Goal: Use online tool/utility: Utilize a website feature to perform a specific function

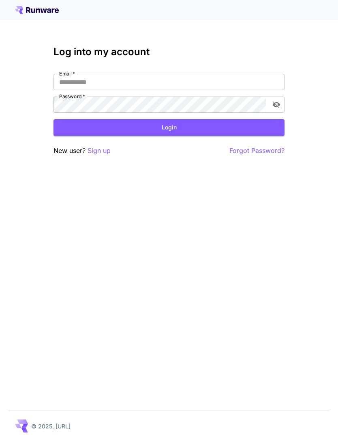
click at [179, 81] on input "Email   *" at bounding box center [169, 82] width 231 height 16
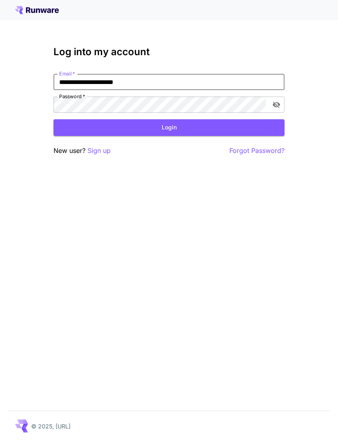
type input "**********"
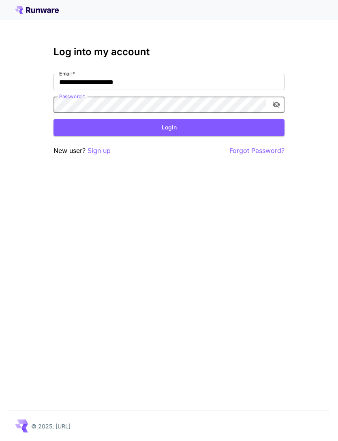
click at [186, 131] on button "Login" at bounding box center [169, 127] width 231 height 17
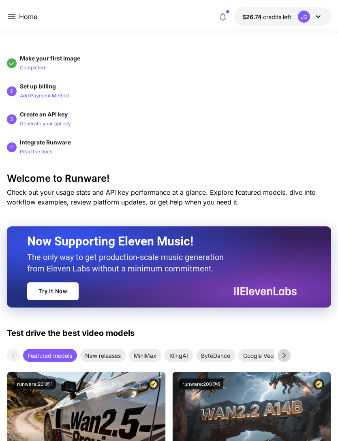
click at [14, 14] on icon at bounding box center [12, 17] width 10 height 10
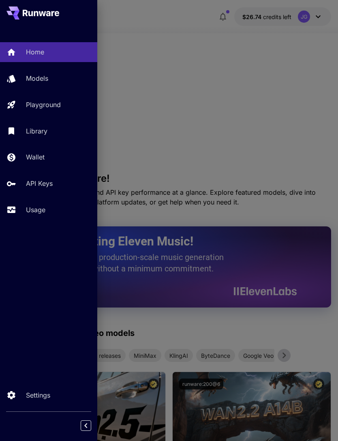
click at [38, 214] on p "Usage" at bounding box center [35, 210] width 19 height 10
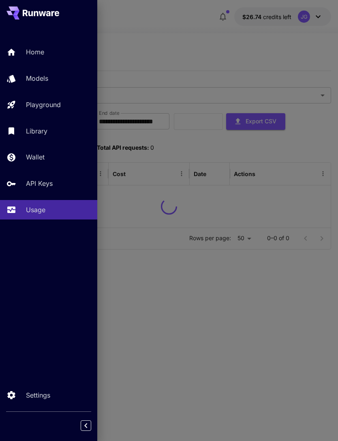
click at [219, 54] on div at bounding box center [169, 220] width 338 height 441
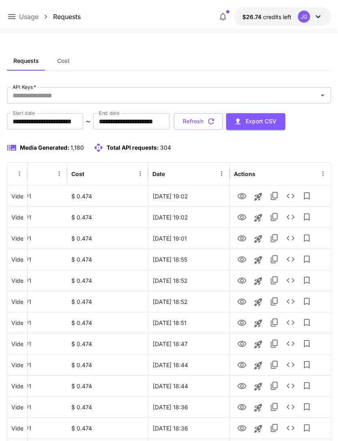
scroll to position [0, 41]
click at [242, 239] on icon "View" at bounding box center [242, 238] width 9 height 6
click at [260, 239] on icon "Launch in playground" at bounding box center [258, 239] width 10 height 10
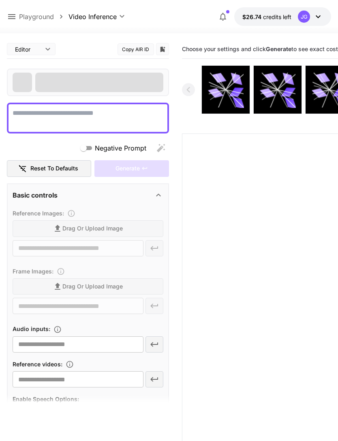
type textarea "**********"
type input "**********"
type input "***"
type input "*"
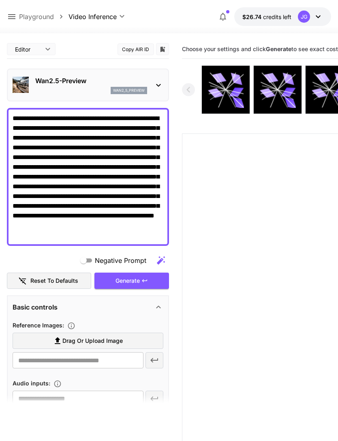
click at [37, 116] on textarea "**********" at bounding box center [88, 177] width 151 height 126
click at [156, 235] on textarea "**********" at bounding box center [88, 177] width 151 height 126
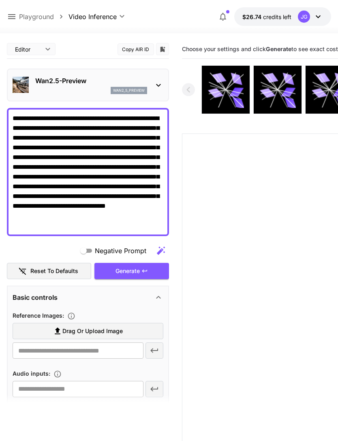
click at [87, 226] on textarea "**********" at bounding box center [88, 172] width 151 height 117
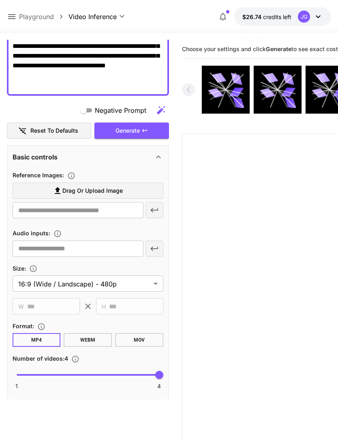
scroll to position [143, 0]
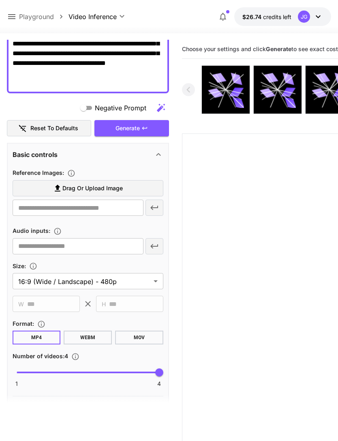
type textarea "**********"
click at [129, 190] on label "Drag or upload image" at bounding box center [88, 188] width 151 height 17
click at [0, 0] on input "Drag or upload image" at bounding box center [0, 0] width 0 height 0
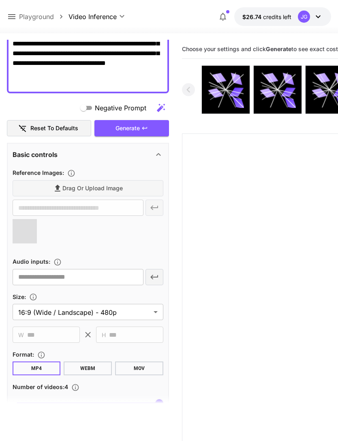
type input "**********"
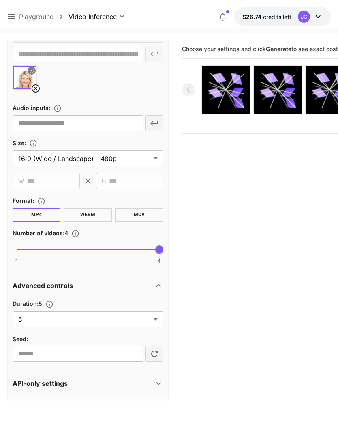
scroll to position [298, 0]
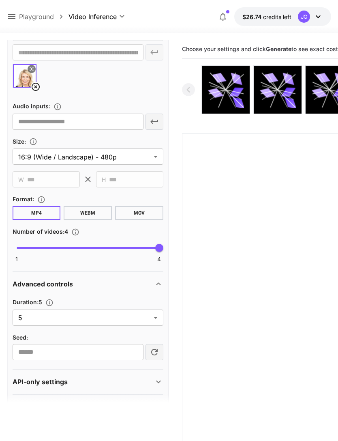
click at [156, 318] on body "**********" at bounding box center [169, 252] width 338 height 505
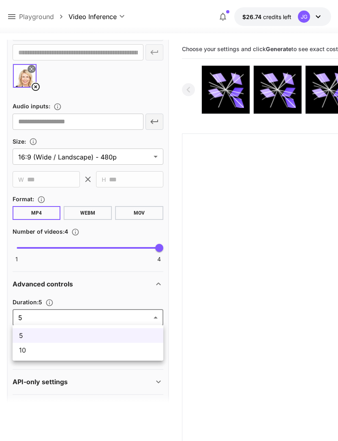
click at [123, 351] on span "10" at bounding box center [88, 350] width 138 height 10
type input "**"
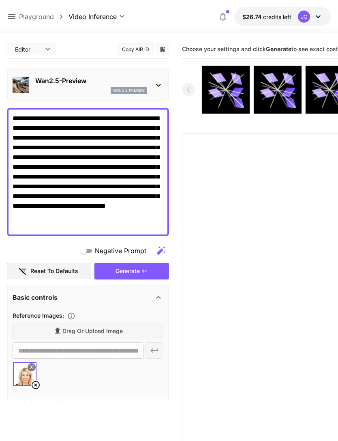
scroll to position [0, 0]
click at [49, 120] on textarea "**********" at bounding box center [88, 172] width 151 height 117
type textarea "**********"
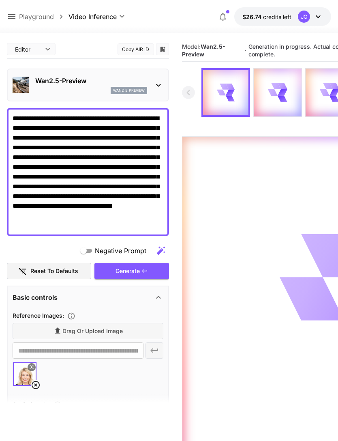
click at [15, 17] on icon at bounding box center [11, 16] width 7 height 5
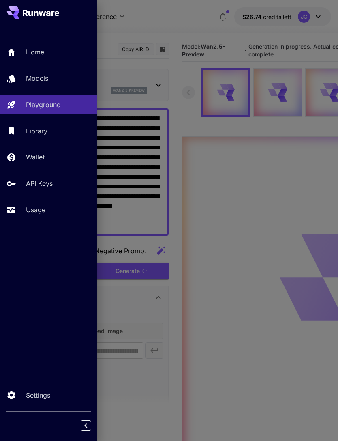
click at [44, 209] on p "Usage" at bounding box center [35, 210] width 19 height 10
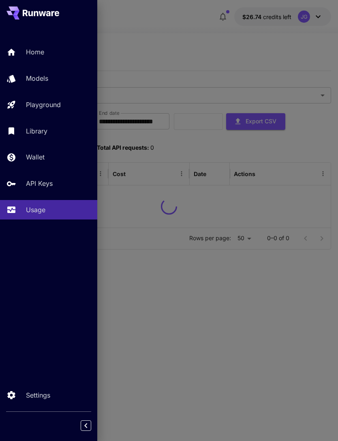
click at [197, 44] on div at bounding box center [169, 220] width 338 height 441
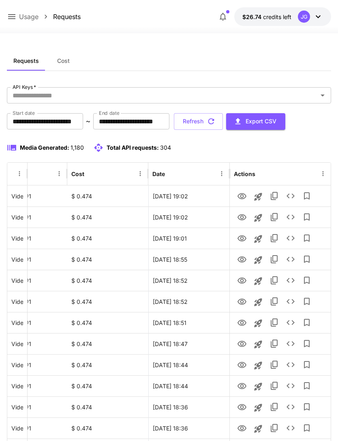
scroll to position [0, 41]
click at [242, 216] on icon "View" at bounding box center [242, 217] width 10 height 10
click at [242, 240] on icon "View" at bounding box center [242, 238] width 9 height 6
click at [242, 193] on icon "View" at bounding box center [242, 196] width 9 height 6
click at [216, 123] on icon "button" at bounding box center [211, 121] width 9 height 9
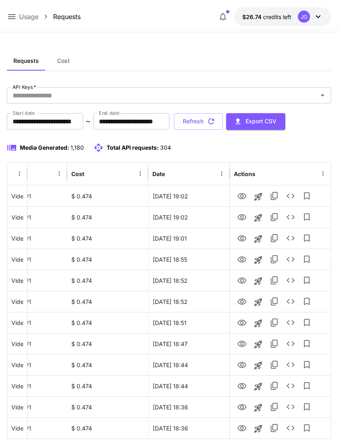
click at [216, 123] on icon "button" at bounding box center [211, 121] width 9 height 9
click at [214, 120] on icon "button" at bounding box center [211, 121] width 6 height 6
click at [242, 260] on icon "View" at bounding box center [242, 260] width 10 height 10
click at [241, 284] on icon "View" at bounding box center [242, 281] width 10 height 10
click at [242, 237] on icon "View" at bounding box center [242, 238] width 9 height 6
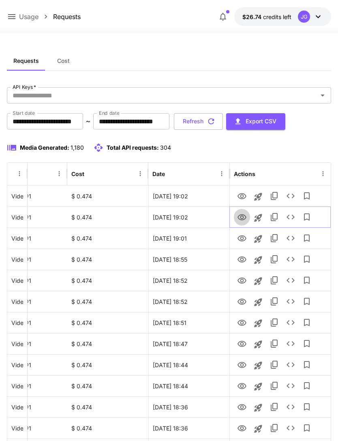
click at [241, 217] on icon "View" at bounding box center [242, 217] width 10 height 10
click at [243, 196] on icon "View" at bounding box center [242, 196] width 9 height 6
click at [223, 118] on button "Refresh" at bounding box center [198, 121] width 49 height 17
click at [242, 197] on icon "View" at bounding box center [242, 196] width 9 height 6
click at [223, 122] on button "Refresh" at bounding box center [198, 121] width 49 height 17
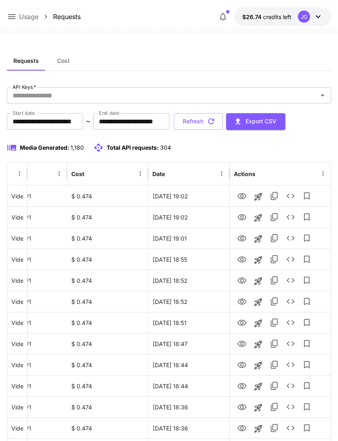
click at [223, 118] on button "Refresh" at bounding box center [198, 121] width 49 height 17
click at [216, 117] on icon "button" at bounding box center [211, 121] width 9 height 9
click at [242, 237] on icon "View" at bounding box center [242, 238] width 9 height 6
click at [223, 119] on button "Refresh" at bounding box center [198, 121] width 49 height 17
click at [216, 121] on icon "button" at bounding box center [211, 121] width 9 height 9
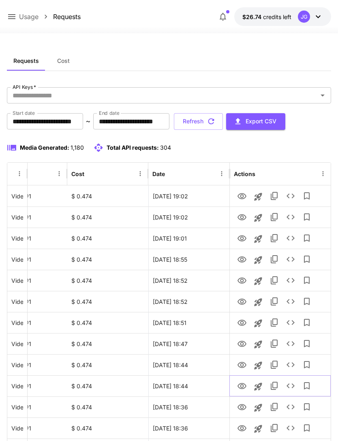
click at [241, 385] on icon "View" at bounding box center [242, 386] width 10 height 10
click at [216, 122] on icon "button" at bounding box center [211, 121] width 9 height 9
click at [241, 344] on icon "View" at bounding box center [242, 344] width 10 height 10
click at [223, 122] on button "Refresh" at bounding box center [198, 121] width 49 height 17
click at [238, 408] on icon "View" at bounding box center [242, 407] width 10 height 10
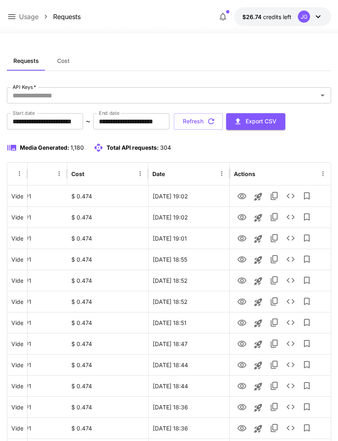
click at [223, 119] on button "Refresh" at bounding box center [198, 121] width 49 height 17
click at [242, 429] on icon "View" at bounding box center [242, 428] width 9 height 6
click at [223, 121] on button "Refresh" at bounding box center [198, 121] width 49 height 17
click at [241, 219] on icon "View" at bounding box center [242, 217] width 9 height 6
click at [13, 16] on icon at bounding box center [12, 17] width 10 height 10
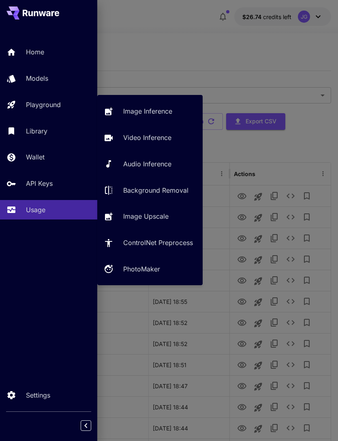
click at [58, 101] on p "Playground" at bounding box center [43, 105] width 35 height 10
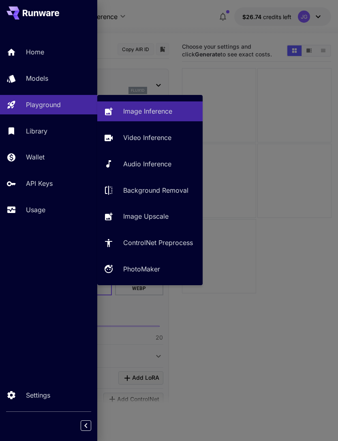
click at [153, 137] on p "Video Inference" at bounding box center [147, 138] width 48 height 10
type input "**********"
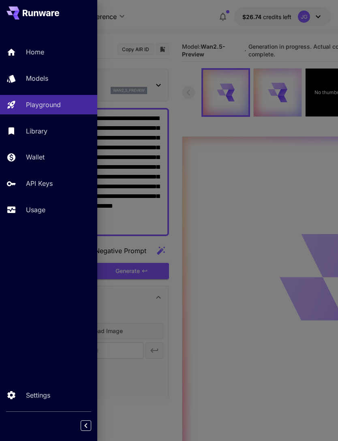
type input "*"
click at [187, 21] on div at bounding box center [169, 220] width 338 height 441
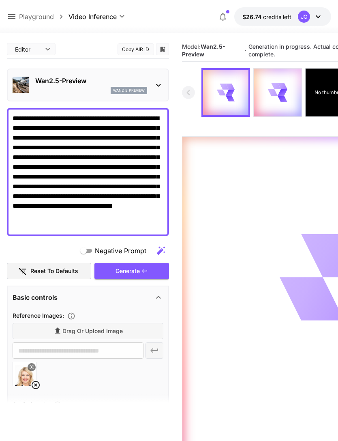
click at [37, 385] on icon at bounding box center [36, 385] width 10 height 10
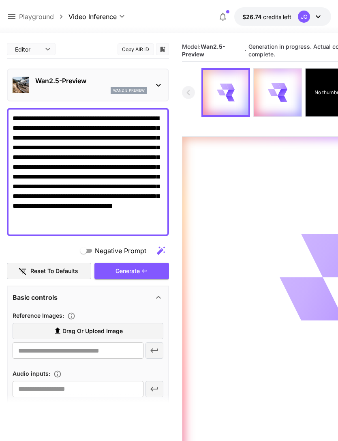
click at [103, 330] on span "Drag or upload image" at bounding box center [92, 331] width 60 height 10
click at [0, 0] on input "Drag or upload image" at bounding box center [0, 0] width 0 height 0
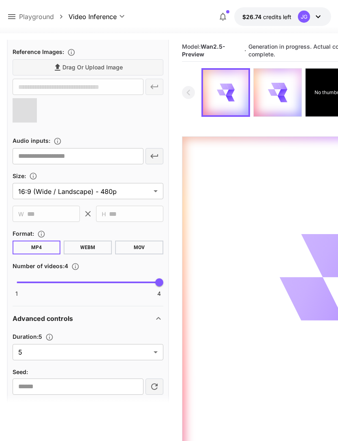
scroll to position [272, 0]
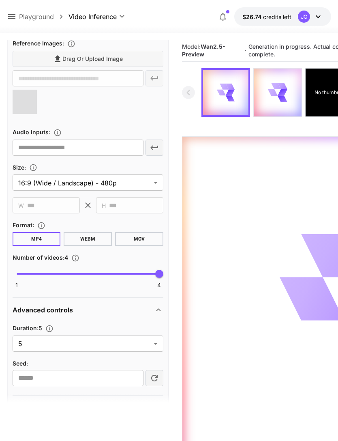
type input "**********"
click at [156, 342] on body "**********" at bounding box center [169, 252] width 338 height 505
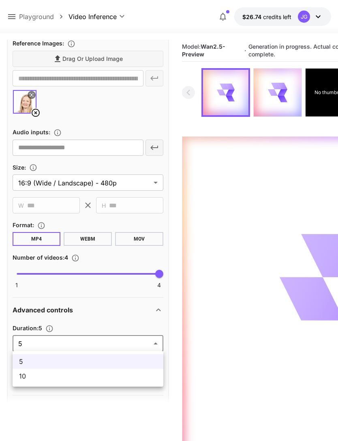
click at [122, 378] on span "10" at bounding box center [88, 376] width 138 height 10
type input "**"
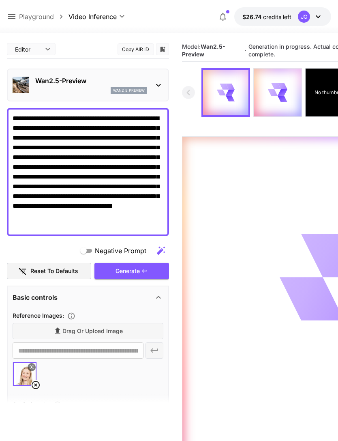
scroll to position [0, 0]
click at [11, 16] on icon at bounding box center [12, 17] width 10 height 10
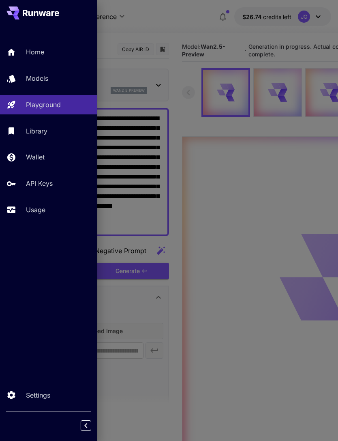
click at [43, 210] on p "Usage" at bounding box center [35, 210] width 19 height 10
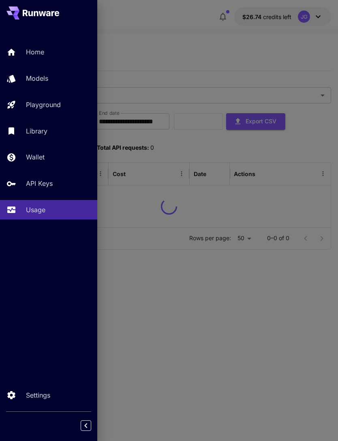
click at [181, 52] on div at bounding box center [169, 220] width 338 height 441
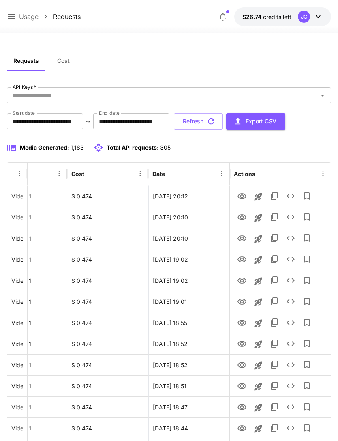
scroll to position [0, 41]
click at [242, 216] on icon "View" at bounding box center [242, 217] width 9 height 6
click at [244, 195] on icon "View" at bounding box center [242, 196] width 10 height 10
click at [238, 220] on icon "View" at bounding box center [242, 217] width 10 height 10
click at [223, 118] on button "Refresh" at bounding box center [198, 121] width 49 height 17
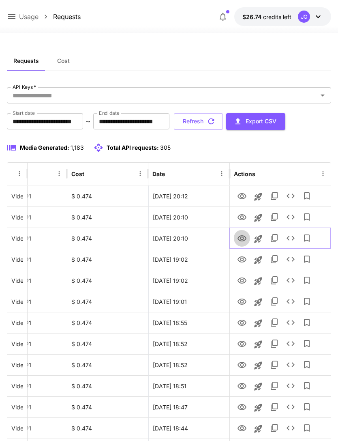
click at [242, 238] on icon "View" at bounding box center [242, 239] width 10 height 10
click at [242, 216] on icon "View" at bounding box center [242, 217] width 9 height 6
click at [243, 192] on icon "View" at bounding box center [242, 196] width 10 height 10
click at [223, 120] on button "Refresh" at bounding box center [198, 121] width 49 height 17
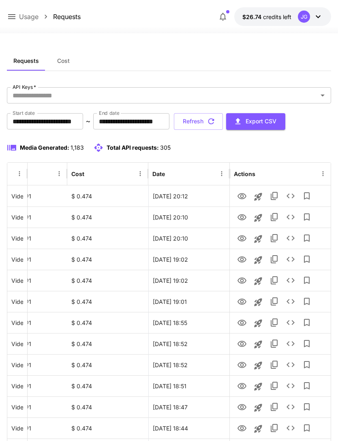
click at [216, 119] on icon "button" at bounding box center [211, 121] width 9 height 9
click at [216, 121] on icon "button" at bounding box center [211, 121] width 9 height 9
click at [223, 116] on button "Refresh" at bounding box center [198, 121] width 49 height 17
click at [223, 120] on button "Refresh" at bounding box center [198, 121] width 49 height 17
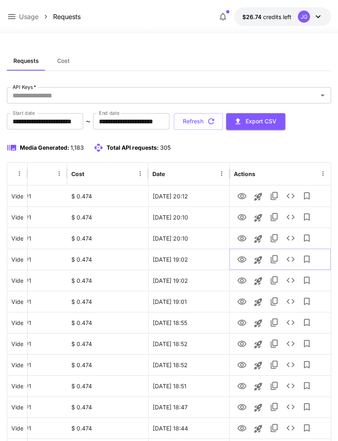
click at [243, 261] on icon "View" at bounding box center [242, 260] width 10 height 10
click at [244, 281] on icon "View" at bounding box center [242, 281] width 10 height 10
click at [216, 117] on icon "button" at bounding box center [211, 121] width 9 height 9
click at [244, 240] on icon "View" at bounding box center [242, 238] width 9 height 6
click at [223, 120] on button "Refresh" at bounding box center [198, 121] width 49 height 17
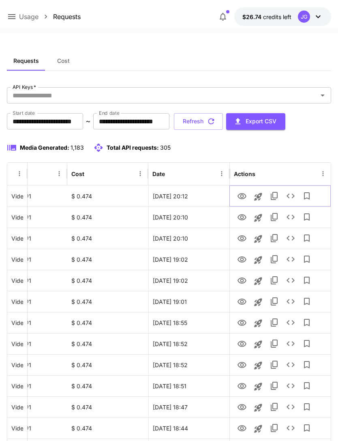
click at [243, 193] on icon "View" at bounding box center [242, 196] width 9 height 6
click at [223, 119] on button "Refresh" at bounding box center [198, 121] width 49 height 17
click at [223, 120] on button "Refresh" at bounding box center [198, 121] width 49 height 17
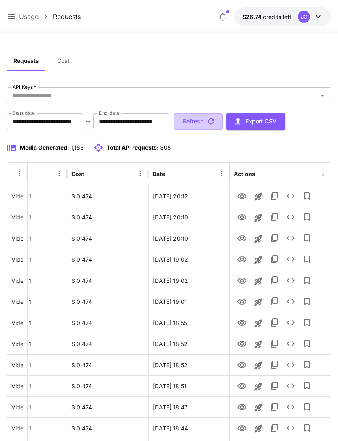
click at [223, 121] on button "Refresh" at bounding box center [198, 121] width 49 height 17
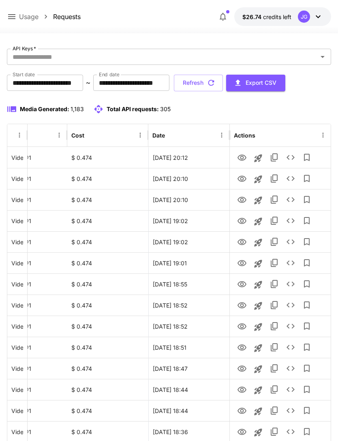
scroll to position [0, 0]
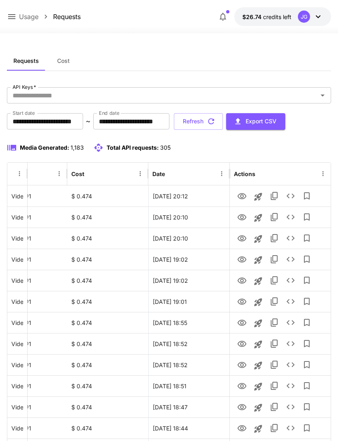
click at [223, 122] on button "Refresh" at bounding box center [198, 121] width 49 height 17
click at [223, 120] on button "Refresh" at bounding box center [198, 121] width 49 height 17
click at [223, 119] on button "Refresh" at bounding box center [198, 121] width 49 height 17
click at [216, 118] on icon "button" at bounding box center [211, 121] width 9 height 9
click at [242, 237] on icon "View" at bounding box center [242, 238] width 9 height 6
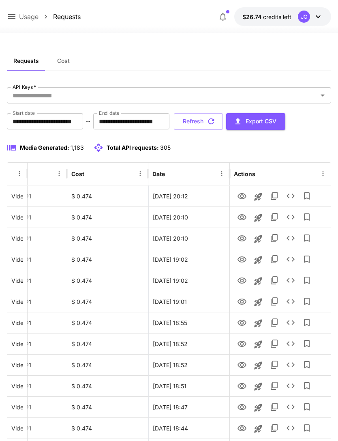
click at [223, 119] on button "Refresh" at bounding box center [198, 121] width 49 height 17
click at [223, 124] on button "Refresh" at bounding box center [198, 121] width 49 height 17
click at [13, 13] on icon at bounding box center [12, 17] width 10 height 10
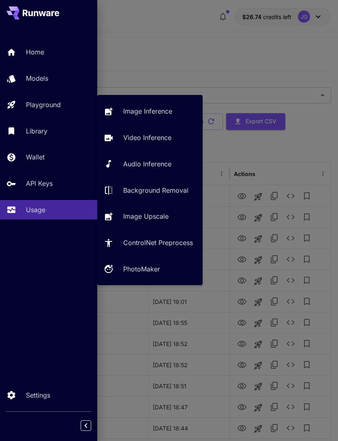
click at [158, 139] on p "Video Inference" at bounding box center [147, 138] width 48 height 10
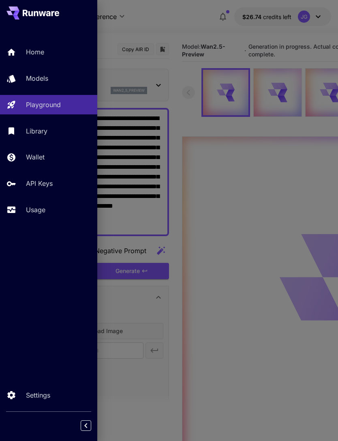
click at [188, 26] on div at bounding box center [169, 220] width 338 height 441
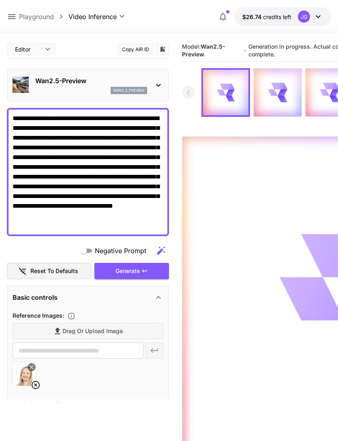
click at [13, 15] on icon at bounding box center [11, 16] width 7 height 5
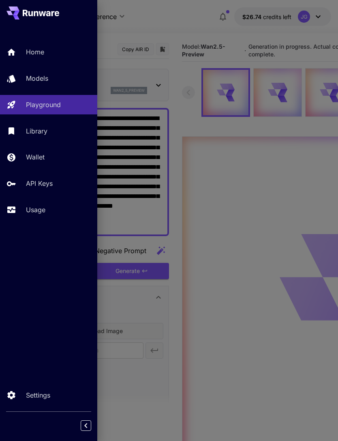
click at [41, 205] on p "Usage" at bounding box center [35, 210] width 19 height 10
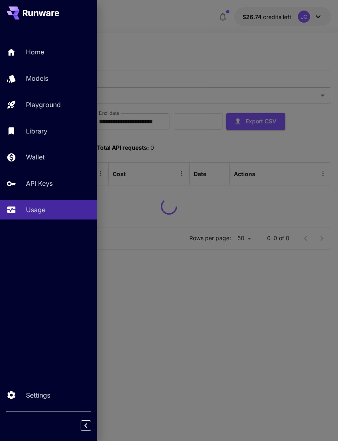
click at [184, 31] on div at bounding box center [169, 220] width 338 height 441
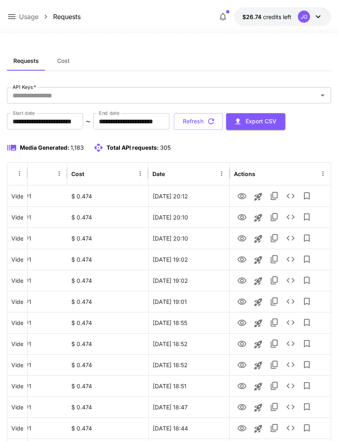
scroll to position [0, 41]
click at [223, 122] on button "Refresh" at bounding box center [198, 121] width 49 height 17
click at [223, 124] on button "Refresh" at bounding box center [198, 121] width 49 height 17
click at [240, 277] on icon "View" at bounding box center [242, 281] width 10 height 10
click at [223, 121] on button "Refresh" at bounding box center [198, 121] width 49 height 17
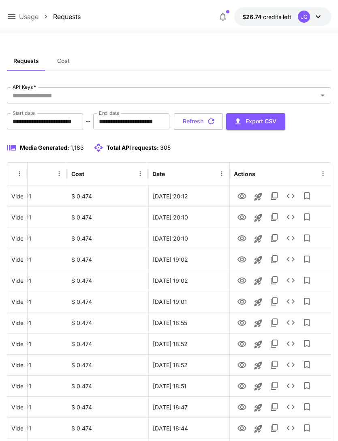
click at [223, 120] on button "Refresh" at bounding box center [198, 121] width 49 height 17
click at [12, 15] on icon at bounding box center [11, 16] width 7 height 5
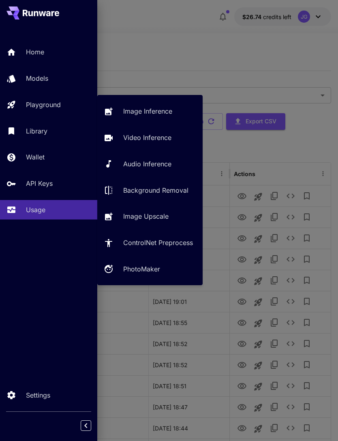
click at [145, 143] on link "Video Inference" at bounding box center [149, 138] width 105 height 20
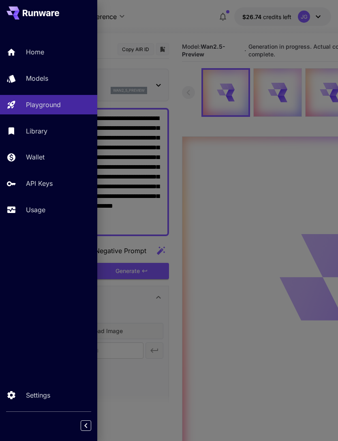
click at [183, 30] on div at bounding box center [169, 220] width 338 height 441
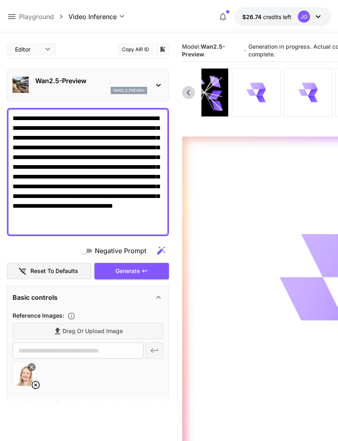
click at [262, 93] on icon at bounding box center [260, 92] width 11 height 11
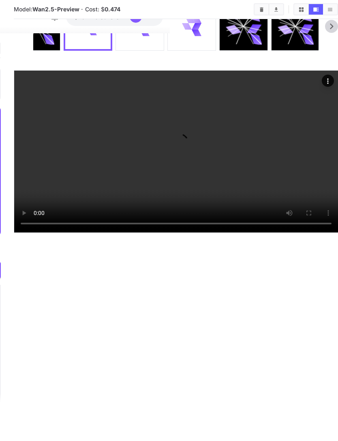
scroll to position [0, 168]
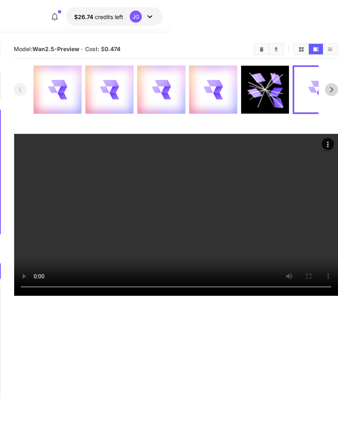
click at [212, 88] on icon at bounding box center [213, 89] width 19 height 19
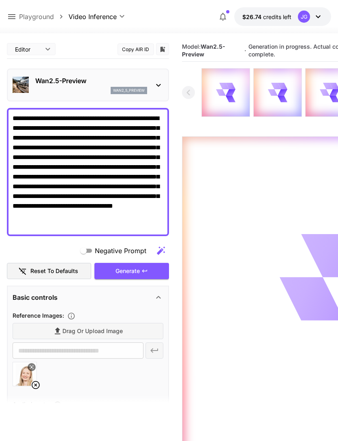
scroll to position [0, 0]
click at [11, 16] on icon at bounding box center [12, 17] width 10 height 10
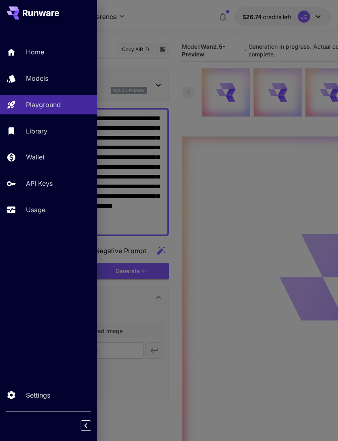
click at [43, 211] on p "Usage" at bounding box center [35, 210] width 19 height 10
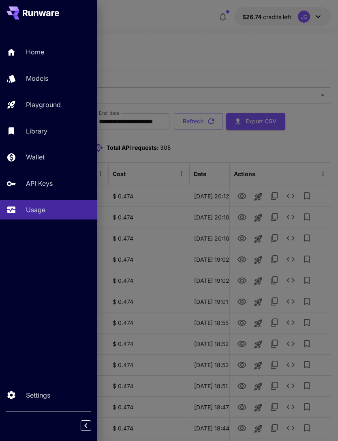
click at [230, 43] on div at bounding box center [169, 220] width 338 height 441
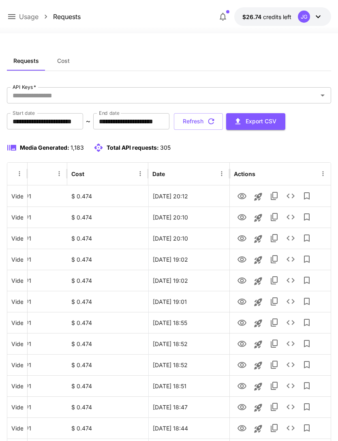
scroll to position [0, 41]
click at [216, 120] on icon "button" at bounding box center [211, 121] width 9 height 9
click at [240, 240] on icon "View" at bounding box center [242, 239] width 10 height 10
click at [223, 117] on button "Refresh" at bounding box center [198, 121] width 49 height 17
click at [242, 197] on icon "View" at bounding box center [242, 196] width 9 height 6
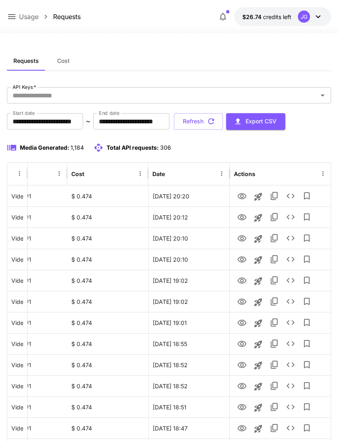
click at [12, 15] on icon at bounding box center [11, 16] width 7 height 5
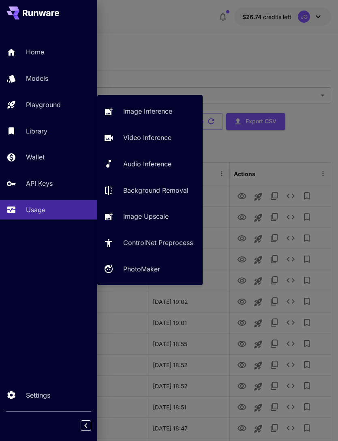
click at [143, 131] on link "Video Inference" at bounding box center [149, 138] width 105 height 20
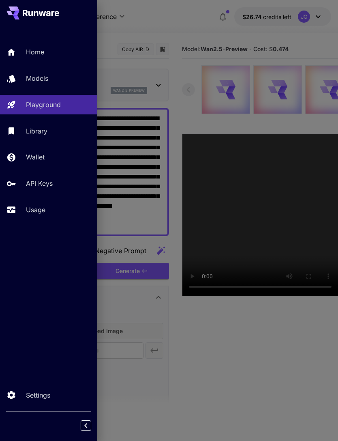
click at [181, 23] on div at bounding box center [169, 220] width 338 height 441
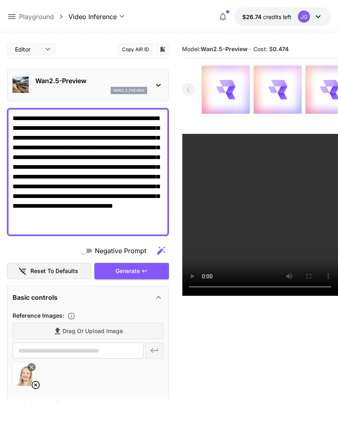
click at [36, 381] on icon at bounding box center [36, 385] width 10 height 10
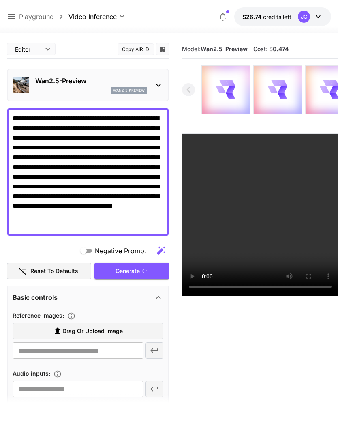
click at [99, 334] on span "Drag or upload image" at bounding box center [92, 331] width 60 height 10
click at [0, 0] on input "Drag or upload image" at bounding box center [0, 0] width 0 height 0
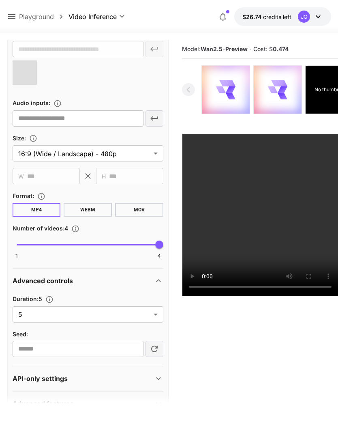
type input "**********"
click at [154, 315] on body "**********" at bounding box center [169, 252] width 338 height 505
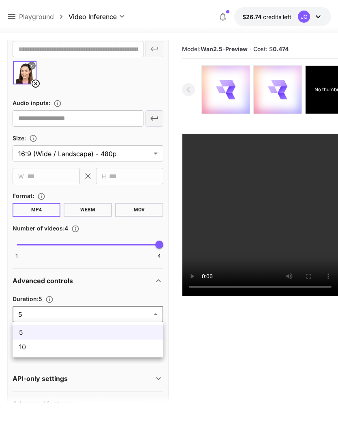
click at [115, 346] on span "10" at bounding box center [88, 347] width 138 height 10
type input "**"
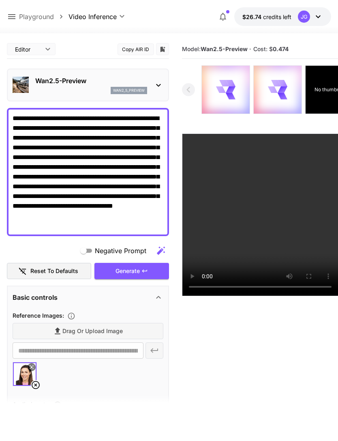
scroll to position [0, 0]
click at [32, 366] on icon at bounding box center [31, 366] width 5 height 5
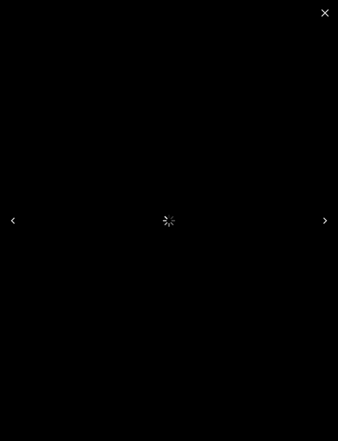
click at [328, 8] on icon "Close" at bounding box center [325, 12] width 13 height 13
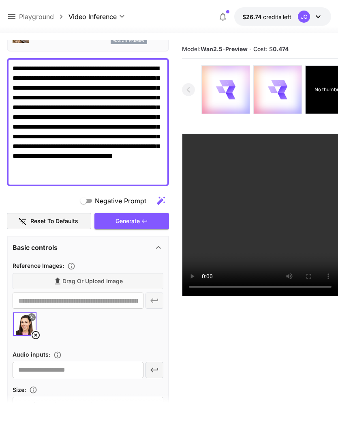
scroll to position [51, 0]
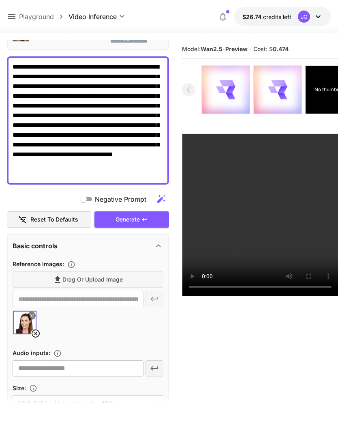
click at [38, 331] on icon at bounding box center [36, 333] width 10 height 10
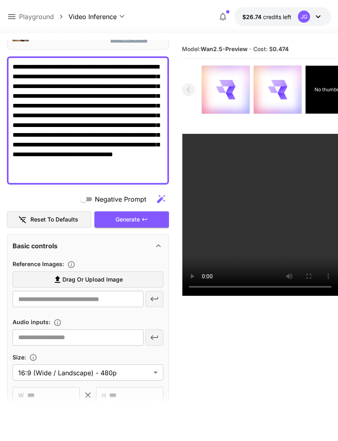
click at [109, 280] on span "Drag or upload image" at bounding box center [92, 279] width 60 height 10
click at [0, 0] on input "Drag or upload image" at bounding box center [0, 0] width 0 height 0
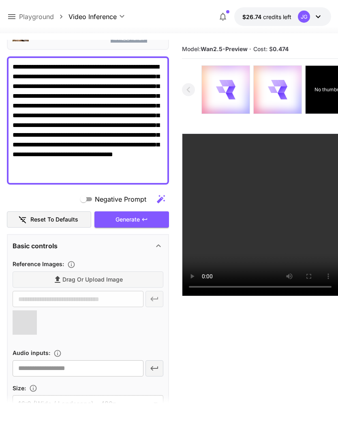
type input "**********"
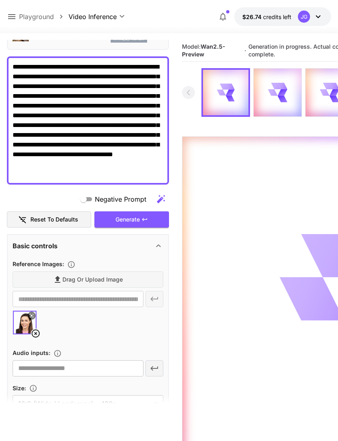
click at [14, 15] on icon at bounding box center [11, 16] width 7 height 5
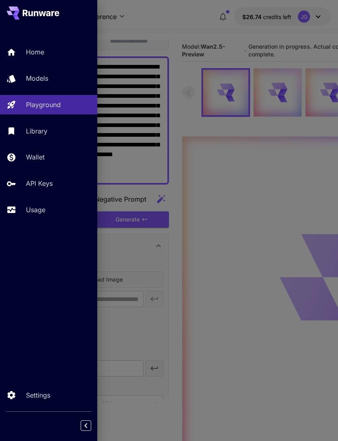
click at [40, 209] on p "Usage" at bounding box center [35, 210] width 19 height 10
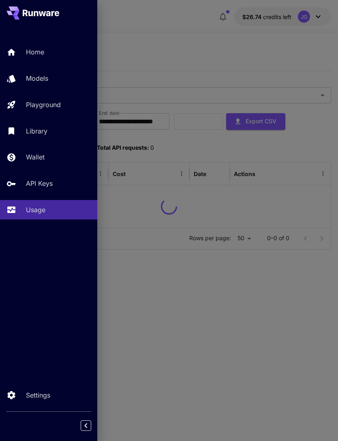
click at [182, 47] on div at bounding box center [169, 220] width 338 height 441
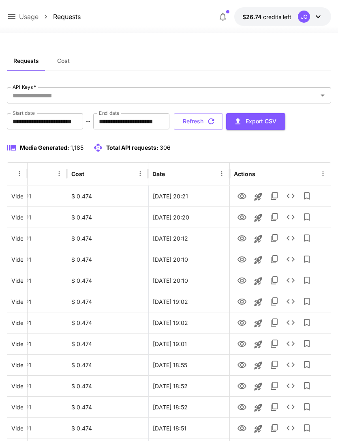
scroll to position [0, 41]
click at [241, 217] on icon "View" at bounding box center [242, 217] width 10 height 10
click at [242, 194] on icon "View" at bounding box center [242, 196] width 9 height 6
click at [240, 214] on icon "View" at bounding box center [242, 217] width 10 height 10
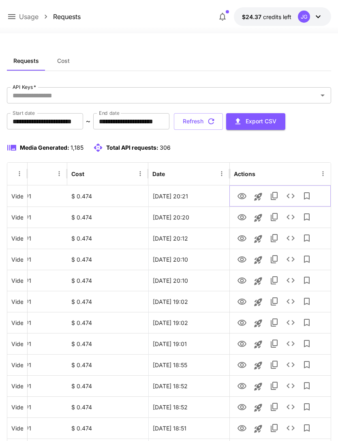
click at [242, 193] on icon "View" at bounding box center [242, 196] width 9 height 6
click at [223, 123] on button "Refresh" at bounding box center [198, 121] width 49 height 17
click at [13, 16] on icon at bounding box center [12, 17] width 10 height 10
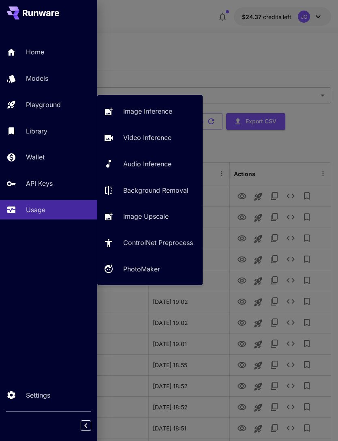
click at [59, 101] on p "Playground" at bounding box center [43, 105] width 35 height 10
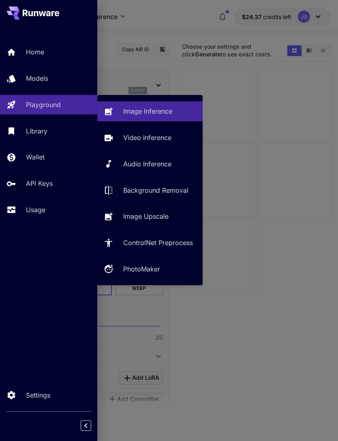
type input "**********"
click at [148, 136] on p "Video Inference" at bounding box center [147, 138] width 48 height 10
type input "**********"
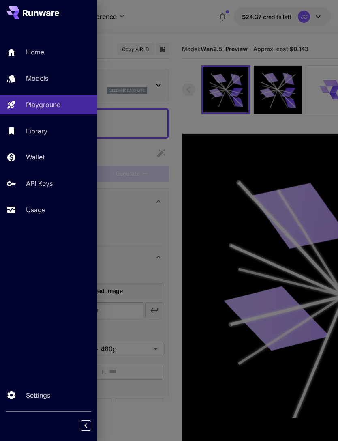
click at [197, 22] on div at bounding box center [169, 220] width 338 height 441
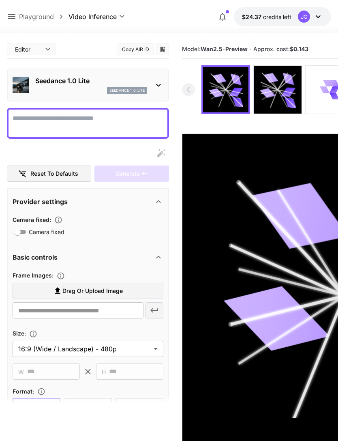
click at [13, 15] on icon at bounding box center [11, 16] width 7 height 5
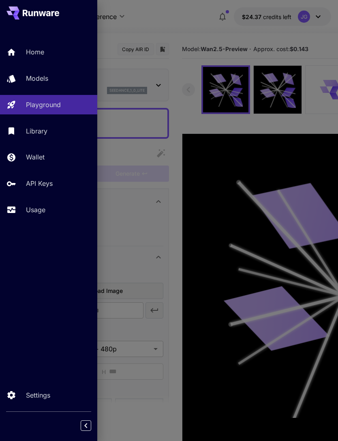
click at [41, 207] on p "Usage" at bounding box center [35, 210] width 19 height 10
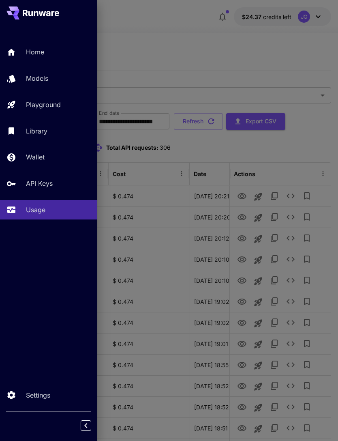
click at [257, 61] on div at bounding box center [169, 220] width 338 height 441
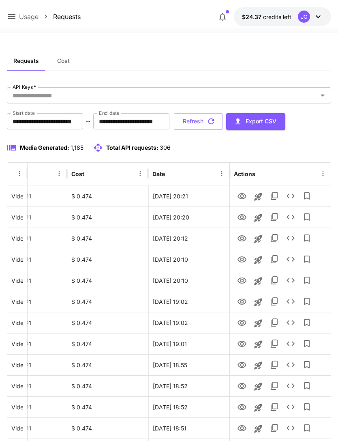
scroll to position [0, 41]
click at [259, 196] on icon "Launch in playground" at bounding box center [258, 197] width 8 height 8
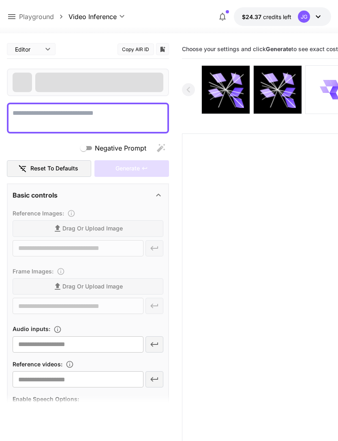
type textarea "**********"
type input "**********"
type input "***"
type input "*"
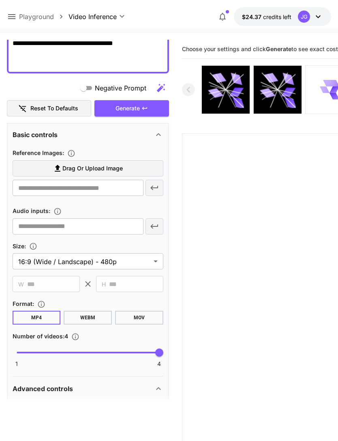
scroll to position [164, 0]
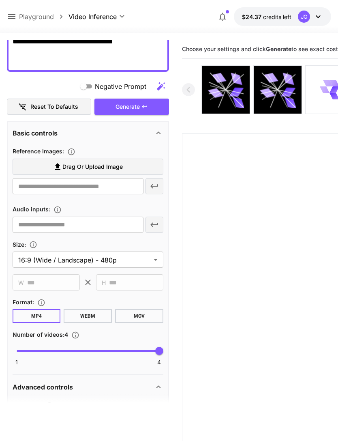
click at [137, 165] on label "Drag or upload image" at bounding box center [88, 167] width 151 height 17
click at [0, 0] on input "Drag or upload image" at bounding box center [0, 0] width 0 height 0
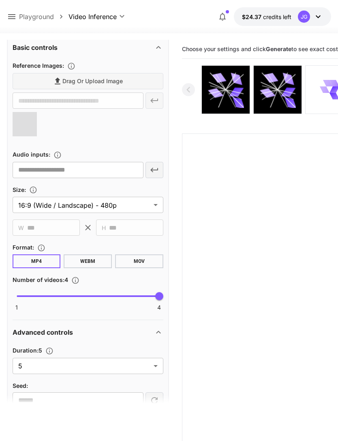
scroll to position [252, 0]
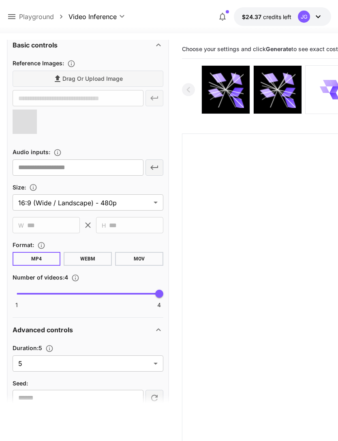
type input "**********"
click at [156, 364] on body "**********" at bounding box center [169, 252] width 338 height 505
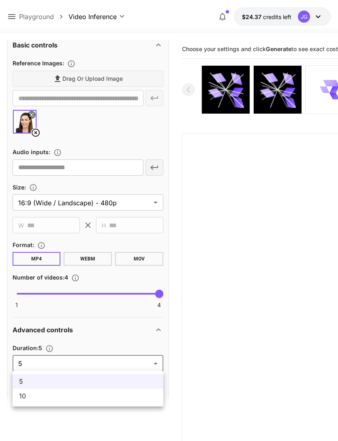
click at [116, 399] on span "10" at bounding box center [88, 396] width 138 height 10
type input "**"
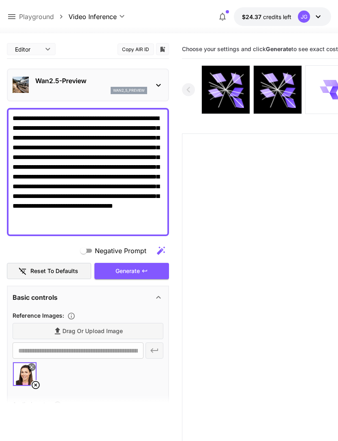
scroll to position [0, 0]
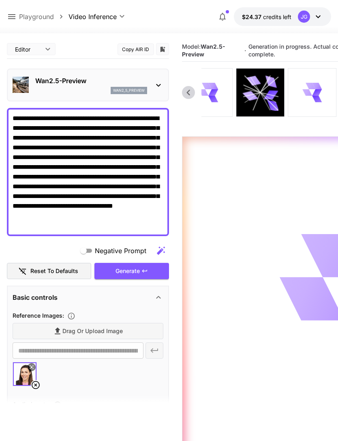
click at [312, 87] on icon at bounding box center [311, 86] width 10 height 6
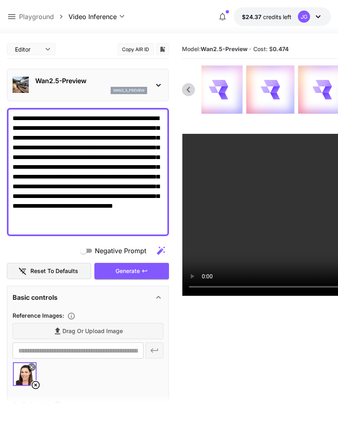
click at [12, 17] on icon at bounding box center [12, 17] width 10 height 10
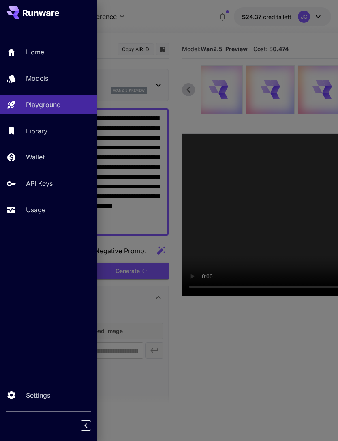
click at [45, 207] on p "Usage" at bounding box center [35, 210] width 19 height 10
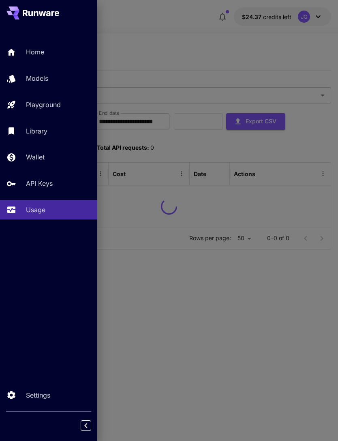
click at [204, 43] on div at bounding box center [169, 220] width 338 height 441
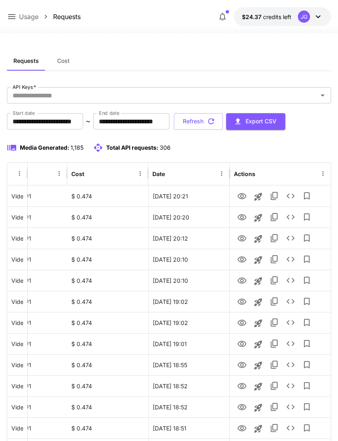
scroll to position [0, 41]
click at [223, 120] on button "Refresh" at bounding box center [198, 121] width 49 height 17
click at [240, 219] on icon "View" at bounding box center [242, 217] width 9 height 6
click at [242, 198] on icon "View" at bounding box center [242, 196] width 9 height 6
click at [223, 124] on button "Refresh" at bounding box center [198, 121] width 49 height 17
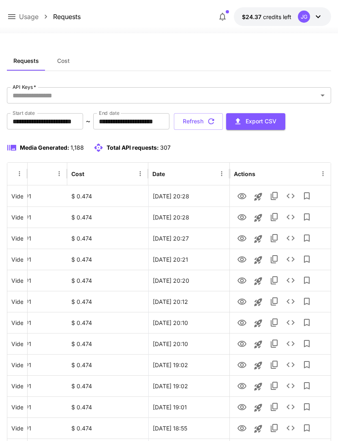
click at [223, 123] on button "Refresh" at bounding box center [198, 121] width 49 height 17
click at [13, 19] on icon at bounding box center [11, 16] width 7 height 5
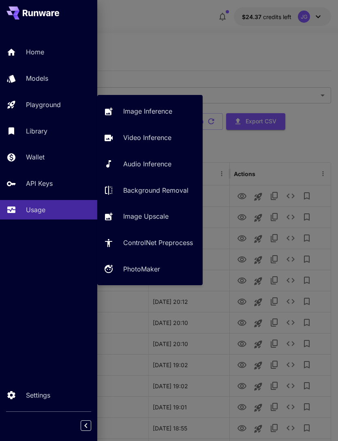
click at [159, 132] on link "Video Inference" at bounding box center [149, 138] width 105 height 20
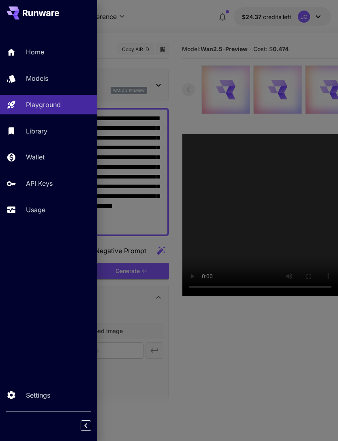
click at [188, 25] on div at bounding box center [169, 220] width 338 height 441
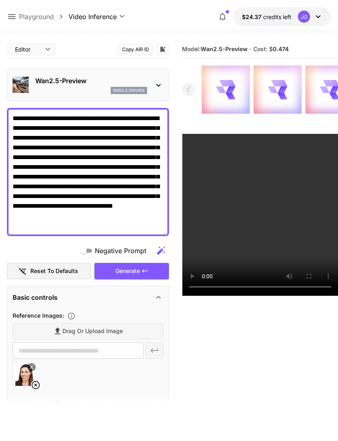
click at [227, 86] on icon at bounding box center [224, 83] width 10 height 6
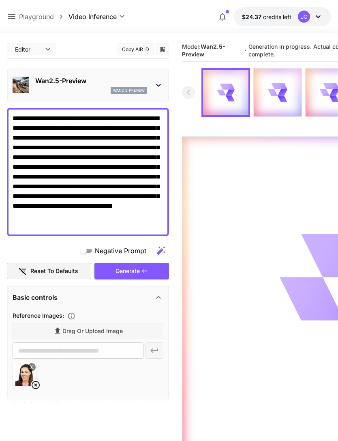
click at [290, 90] on div at bounding box center [278, 93] width 48 height 48
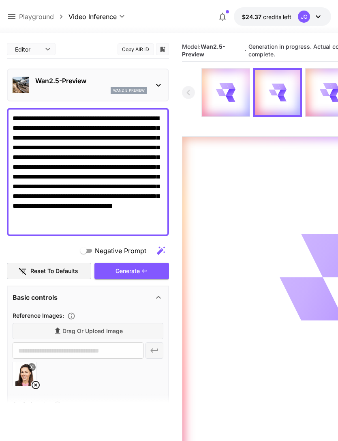
click at [326, 92] on icon at bounding box center [325, 92] width 10 height 6
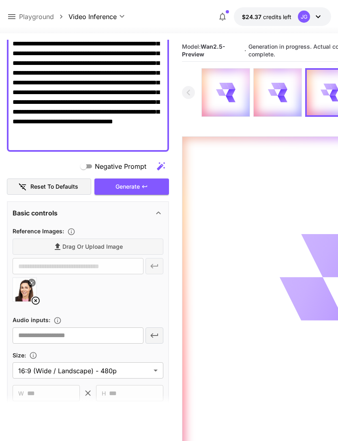
scroll to position [106, 0]
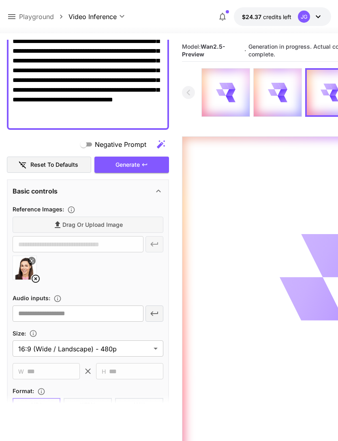
click at [38, 275] on icon at bounding box center [36, 278] width 8 height 8
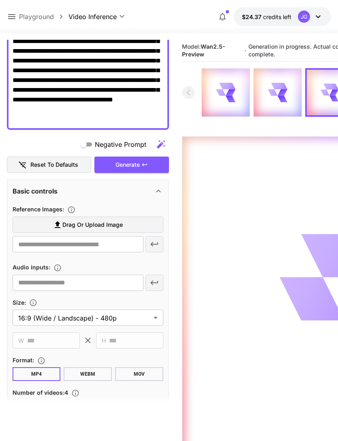
click at [105, 223] on span "Drag or upload image" at bounding box center [92, 225] width 60 height 10
click at [0, 0] on input "Drag or upload image" at bounding box center [0, 0] width 0 height 0
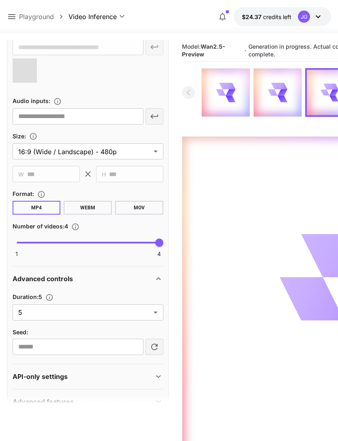
scroll to position [301, 0]
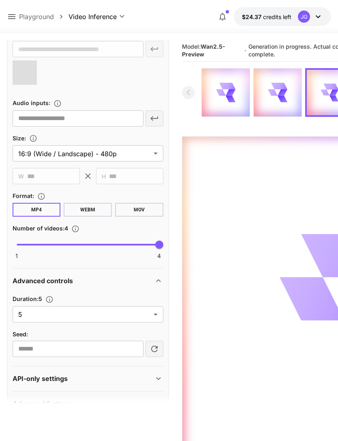
click at [156, 315] on body "**********" at bounding box center [169, 252] width 338 height 505
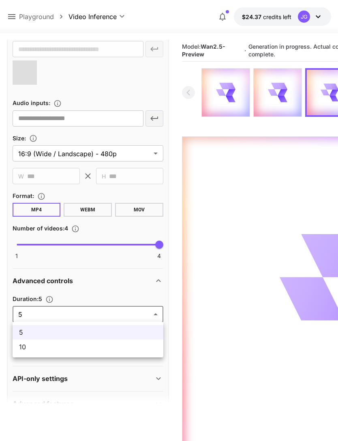
click at [115, 349] on span "10" at bounding box center [88, 347] width 138 height 10
type input "**"
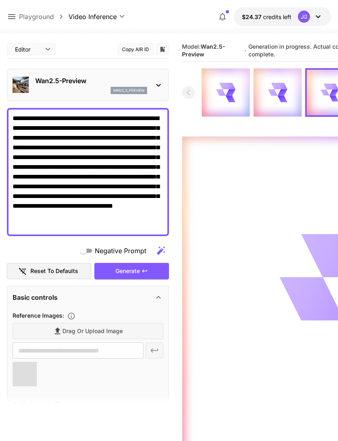
scroll to position [62, 0]
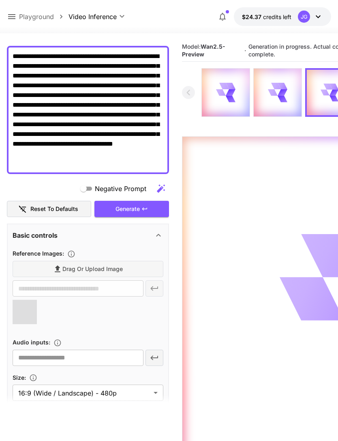
type input "**********"
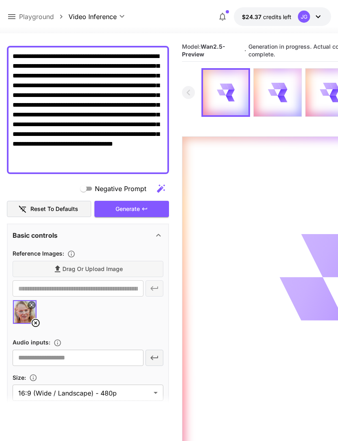
click at [13, 15] on icon at bounding box center [11, 16] width 7 height 5
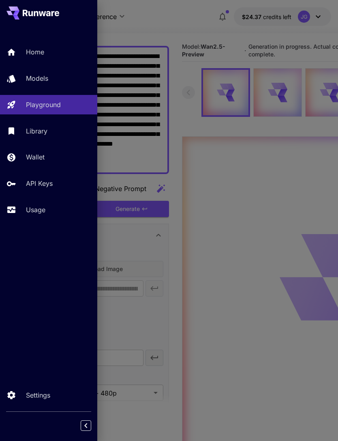
click at [41, 211] on p "Usage" at bounding box center [35, 210] width 19 height 10
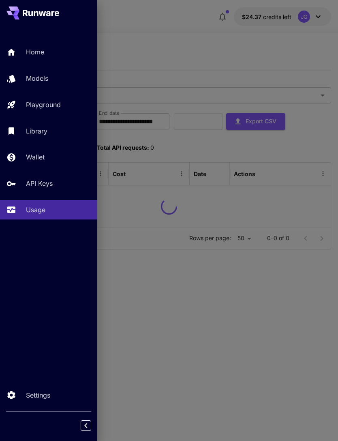
click at [193, 42] on div at bounding box center [169, 220] width 338 height 441
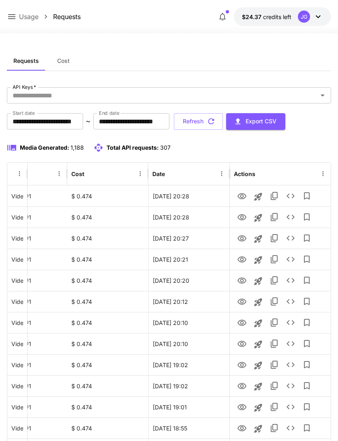
scroll to position [0, 41]
click at [216, 118] on icon "button" at bounding box center [211, 121] width 9 height 9
click at [242, 219] on icon "View" at bounding box center [242, 217] width 9 height 6
click at [223, 123] on button "Refresh" at bounding box center [198, 121] width 49 height 17
click at [242, 192] on icon "View" at bounding box center [242, 196] width 10 height 10
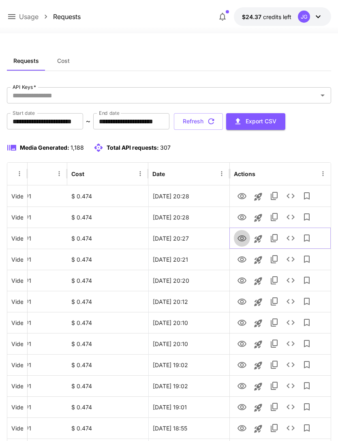
click at [239, 237] on icon "View" at bounding box center [242, 239] width 10 height 10
click at [223, 119] on button "Refresh" at bounding box center [198, 121] width 49 height 17
click at [239, 216] on icon "View" at bounding box center [242, 217] width 10 height 10
click at [223, 122] on button "Refresh" at bounding box center [198, 121] width 49 height 17
click at [241, 196] on icon "View" at bounding box center [242, 196] width 9 height 6
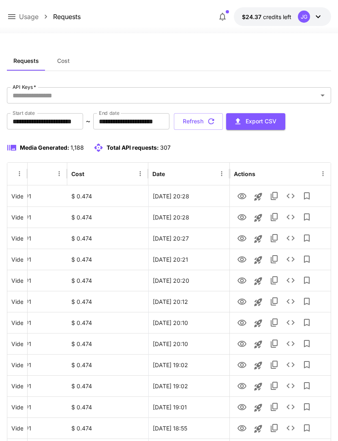
click at [223, 122] on button "Refresh" at bounding box center [198, 121] width 49 height 17
click at [223, 119] on button "Refresh" at bounding box center [198, 121] width 49 height 17
click at [243, 217] on icon "View" at bounding box center [242, 217] width 9 height 6
click at [223, 127] on button "Refresh" at bounding box center [198, 121] width 49 height 17
click at [242, 215] on icon "View" at bounding box center [242, 217] width 9 height 6
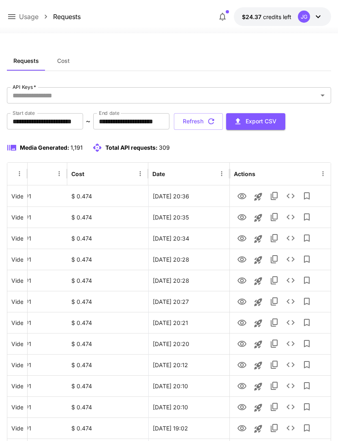
click at [14, 14] on icon at bounding box center [12, 17] width 10 height 10
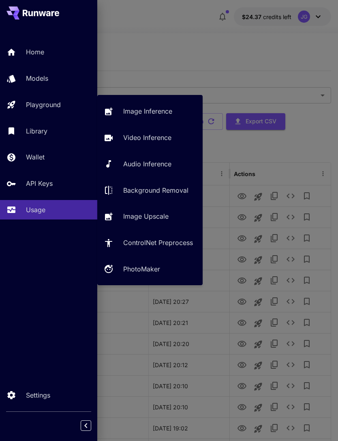
click at [156, 142] on p "Video Inference" at bounding box center [147, 138] width 48 height 10
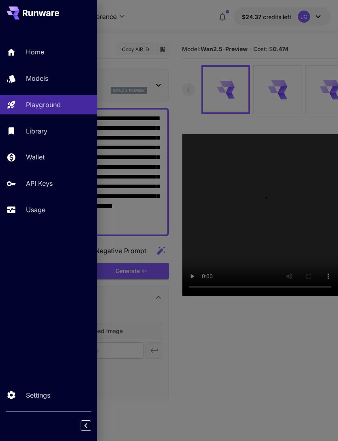
type input "*"
click at [181, 22] on div at bounding box center [169, 220] width 338 height 441
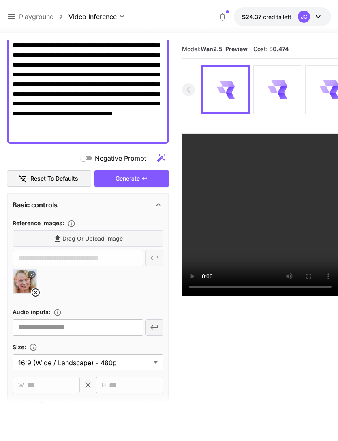
scroll to position [102, 0]
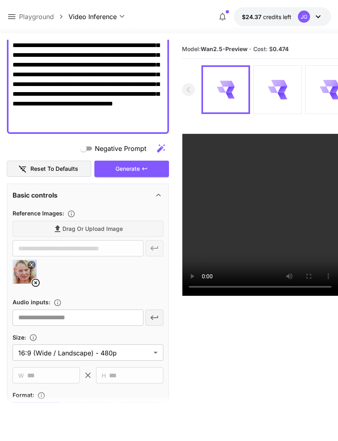
click at [36, 284] on icon at bounding box center [36, 283] width 10 height 10
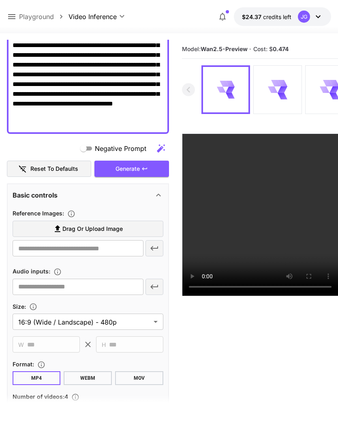
click at [125, 229] on label "Drag or upload image" at bounding box center [88, 229] width 151 height 17
click at [0, 0] on input "Drag or upload image" at bounding box center [0, 0] width 0 height 0
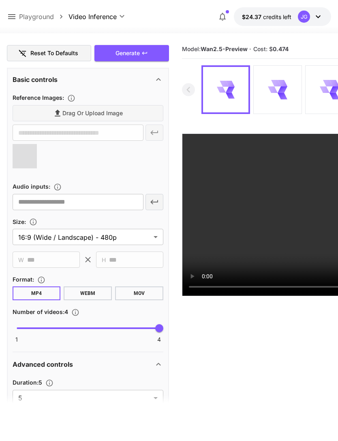
type input "**********"
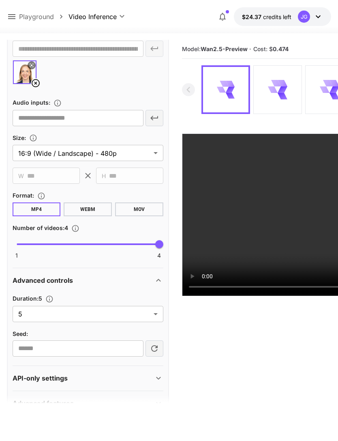
scroll to position [301, 0]
click at [152, 316] on body "**********" at bounding box center [169, 252] width 338 height 505
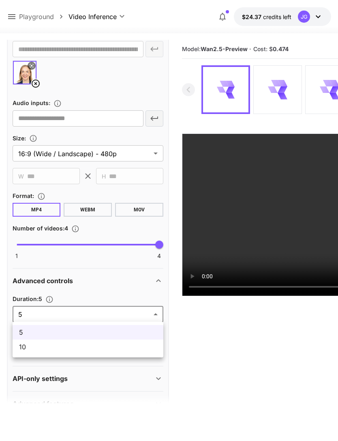
click at [121, 352] on li "10" at bounding box center [88, 346] width 151 height 15
type input "**"
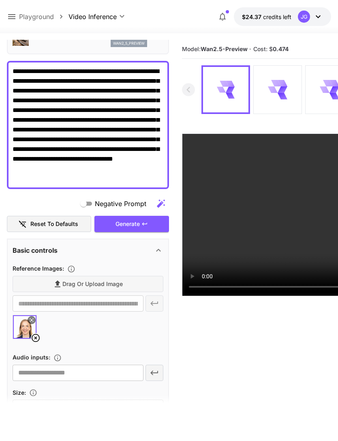
scroll to position [46, 0]
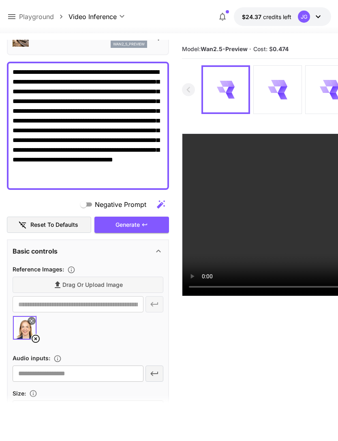
click at [33, 318] on icon at bounding box center [31, 320] width 5 height 5
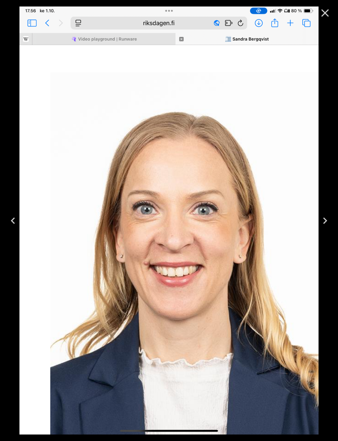
click at [327, 13] on icon "Close" at bounding box center [325, 12] width 13 height 13
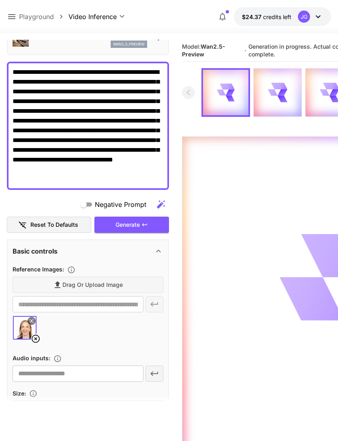
click at [15, 17] on icon at bounding box center [11, 16] width 7 height 5
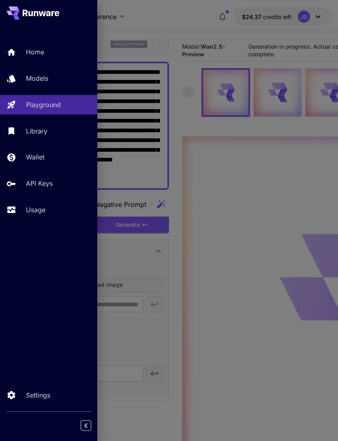
click at [44, 212] on p "Usage" at bounding box center [35, 210] width 19 height 10
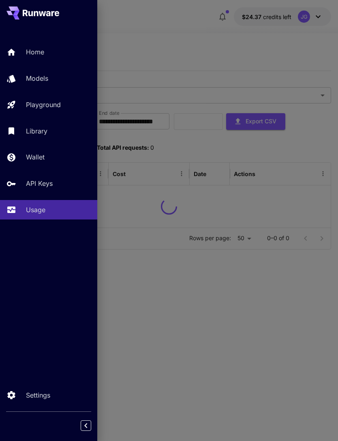
click at [199, 28] on div at bounding box center [169, 220] width 338 height 441
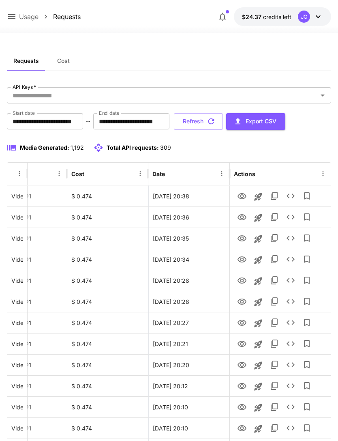
scroll to position [0, 41]
click at [241, 217] on icon "View" at bounding box center [242, 217] width 9 height 6
click at [242, 195] on icon "View" at bounding box center [242, 196] width 9 height 6
click at [223, 121] on button "Refresh" at bounding box center [198, 121] width 49 height 17
click at [243, 195] on icon "View" at bounding box center [242, 196] width 9 height 6
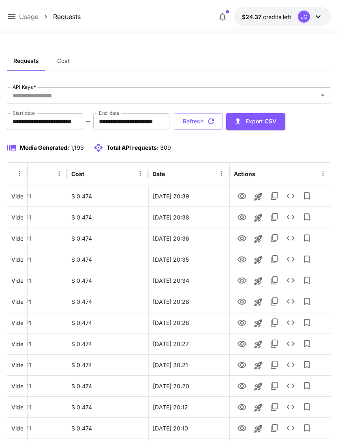
click at [223, 120] on button "Refresh" at bounding box center [198, 121] width 49 height 17
click at [241, 259] on icon "View" at bounding box center [242, 260] width 10 height 10
click at [241, 238] on icon "View" at bounding box center [242, 238] width 9 height 6
click at [241, 216] on icon "View" at bounding box center [242, 217] width 9 height 6
click at [244, 195] on icon "View" at bounding box center [242, 196] width 10 height 10
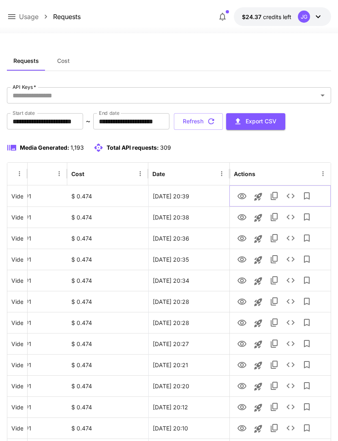
click at [239, 195] on icon "View" at bounding box center [242, 196] width 10 height 10
click at [223, 120] on button "Refresh" at bounding box center [198, 121] width 49 height 17
click at [223, 122] on button "Refresh" at bounding box center [198, 121] width 49 height 17
click at [240, 238] on icon "View" at bounding box center [242, 239] width 10 height 10
click at [242, 217] on icon "View" at bounding box center [242, 217] width 10 height 10
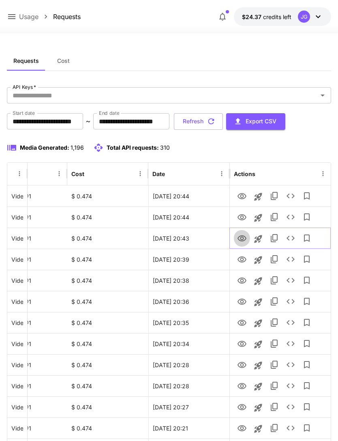
click at [241, 240] on icon "View" at bounding box center [242, 238] width 9 height 6
click at [244, 214] on icon "View" at bounding box center [242, 217] width 10 height 10
click at [223, 126] on button "Refresh" at bounding box center [198, 121] width 49 height 17
click at [242, 239] on icon "View" at bounding box center [242, 238] width 9 height 6
click at [243, 219] on icon "View" at bounding box center [242, 217] width 10 height 10
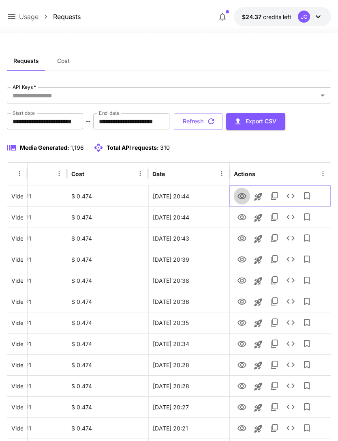
click at [242, 195] on icon "View" at bounding box center [242, 196] width 10 height 10
click at [242, 260] on icon "View" at bounding box center [242, 259] width 9 height 6
click at [242, 234] on icon "View" at bounding box center [242, 239] width 10 height 10
click at [243, 323] on icon "View" at bounding box center [242, 322] width 9 height 6
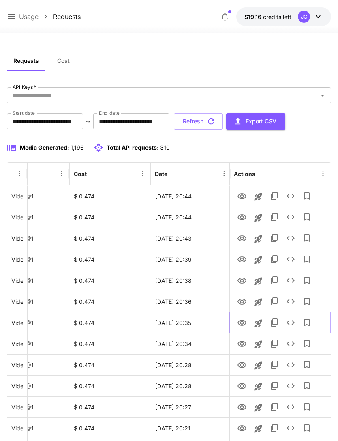
scroll to position [0, 39]
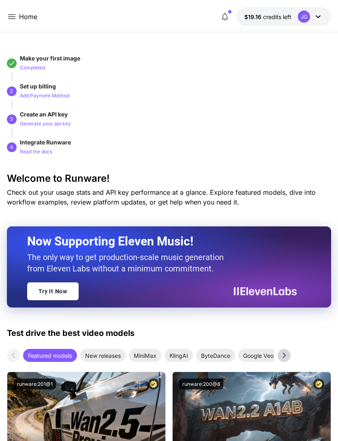
click at [15, 15] on icon at bounding box center [11, 16] width 7 height 5
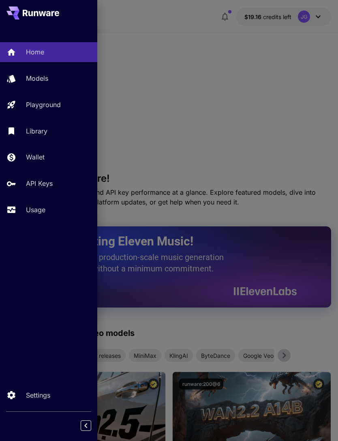
click at [42, 211] on p "Usage" at bounding box center [35, 210] width 19 height 10
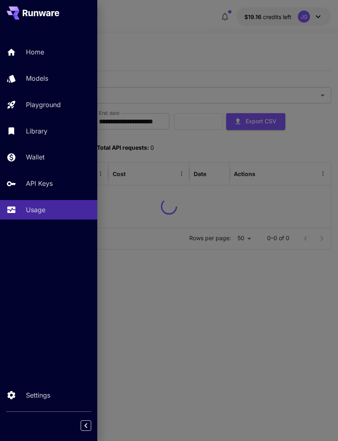
click at [192, 52] on div at bounding box center [169, 220] width 338 height 441
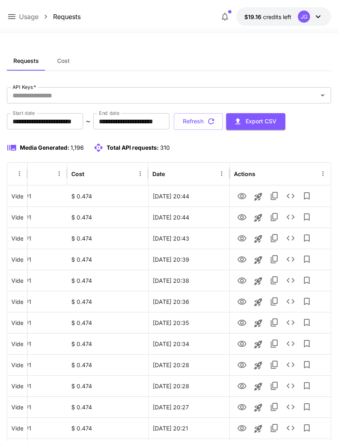
scroll to position [0, 41]
click at [241, 241] on icon "View" at bounding box center [242, 239] width 10 height 10
click at [244, 219] on icon "View" at bounding box center [242, 217] width 9 height 6
click at [241, 239] on icon "View" at bounding box center [242, 238] width 9 height 6
click at [242, 215] on icon "View" at bounding box center [242, 217] width 10 height 10
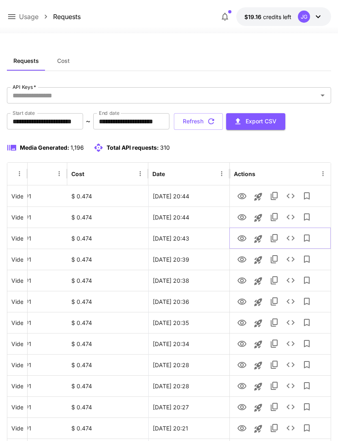
click at [242, 239] on icon "View" at bounding box center [242, 239] width 10 height 10
click at [243, 217] on icon "View" at bounding box center [242, 217] width 9 height 6
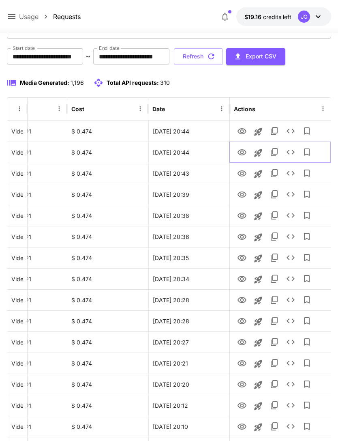
scroll to position [0, 0]
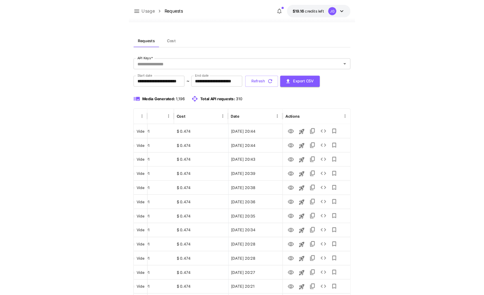
scroll to position [0, 41]
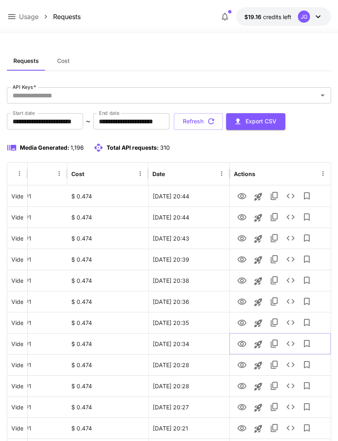
click at [242, 343] on icon "View" at bounding box center [242, 344] width 10 height 10
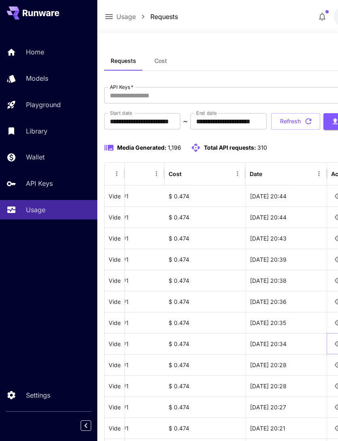
scroll to position [0, 0]
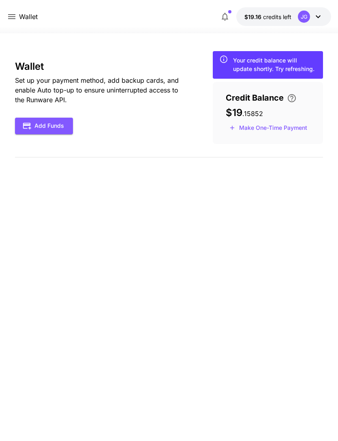
click at [11, 17] on icon at bounding box center [12, 17] width 10 height 10
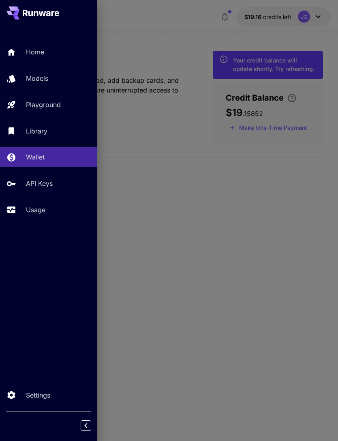
click at [42, 210] on p "Usage" at bounding box center [35, 210] width 19 height 10
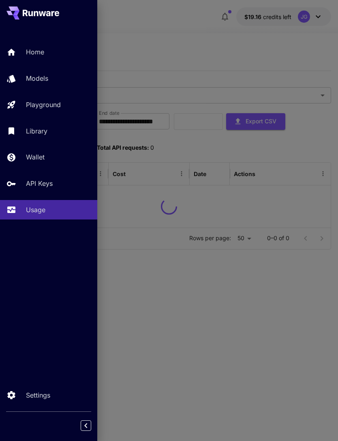
click at [190, 45] on div at bounding box center [169, 220] width 338 height 441
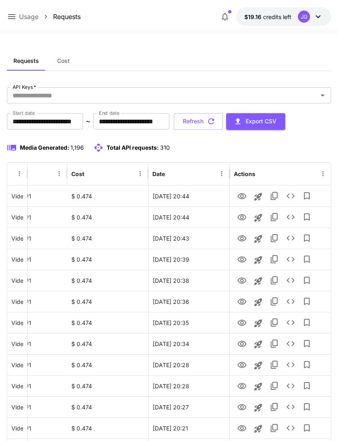
scroll to position [0, 41]
click at [239, 239] on icon "View" at bounding box center [242, 238] width 9 height 6
click at [242, 217] on icon "View" at bounding box center [242, 217] width 10 height 10
click at [243, 198] on icon "View" at bounding box center [242, 196] width 9 height 6
click at [259, 199] on icon "Launch in playground" at bounding box center [258, 197] width 8 height 8
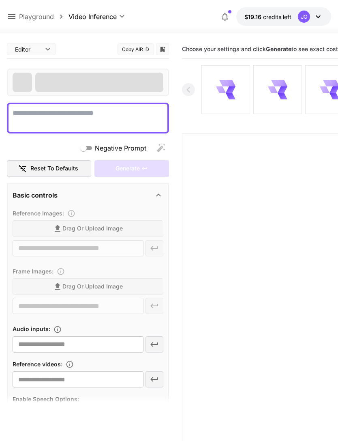
type textarea "**********"
type input "**********"
type input "***"
type input "*"
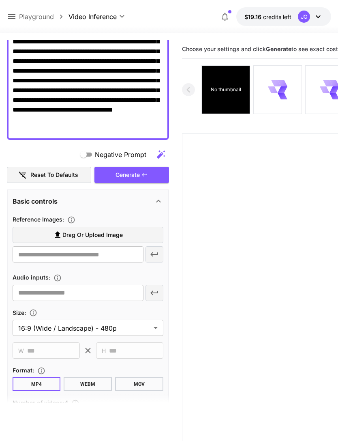
scroll to position [97, 0]
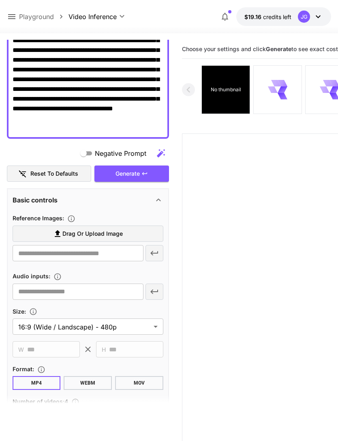
click at [134, 235] on label "Drag or upload image" at bounding box center [88, 233] width 151 height 17
click at [0, 0] on input "Drag or upload image" at bounding box center [0, 0] width 0 height 0
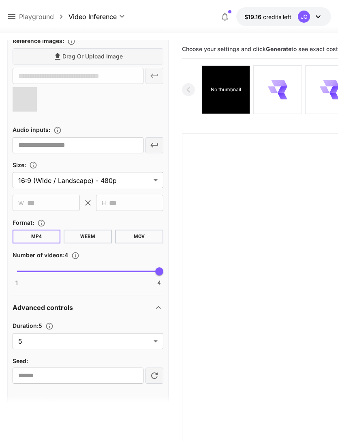
scroll to position [275, 0]
click at [153, 341] on body "**********" at bounding box center [169, 252] width 338 height 505
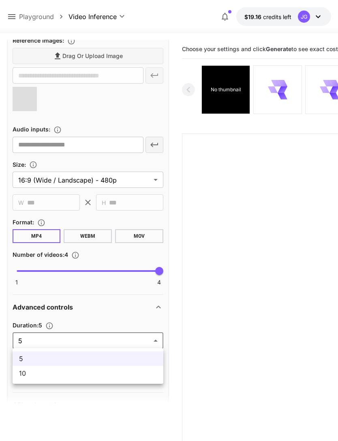
click at [132, 377] on span "10" at bounding box center [88, 373] width 138 height 10
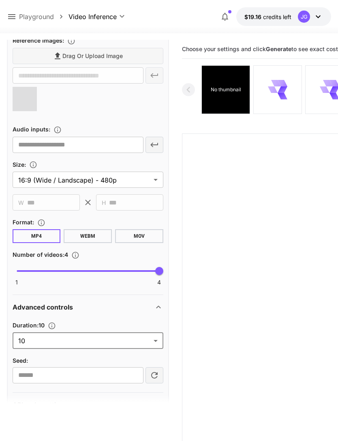
type input "**"
type input "**********"
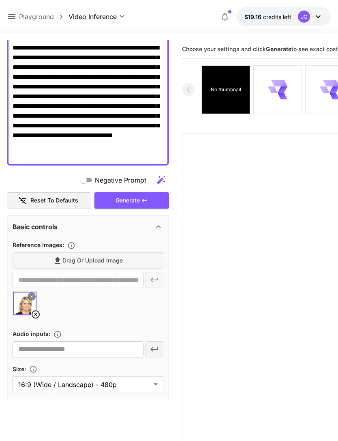
scroll to position [70, 0]
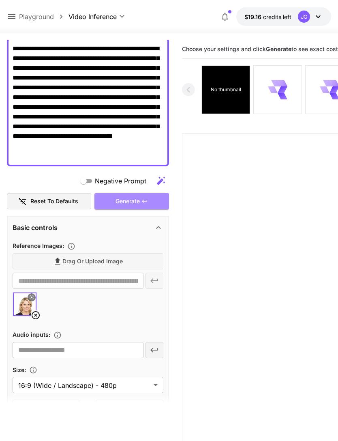
click at [150, 202] on div "Generate" at bounding box center [131, 201] width 75 height 17
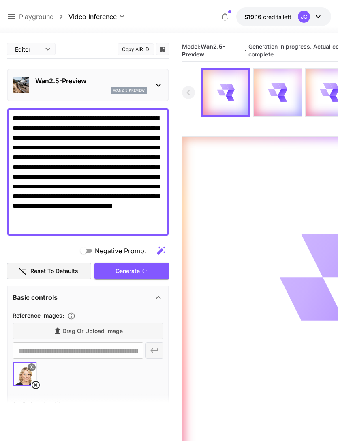
scroll to position [0, 0]
click at [14, 15] on icon at bounding box center [11, 16] width 7 height 5
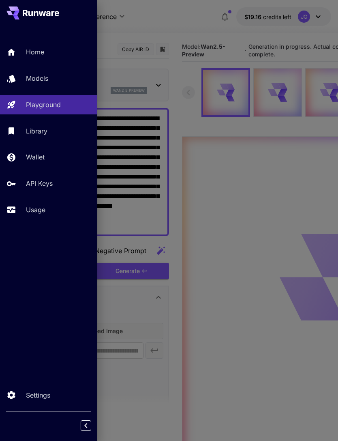
click at [40, 211] on p "Usage" at bounding box center [35, 210] width 19 height 10
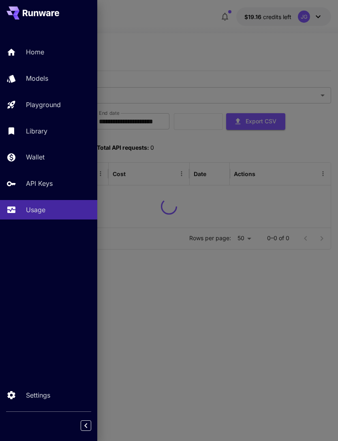
click at [206, 59] on div at bounding box center [169, 220] width 338 height 441
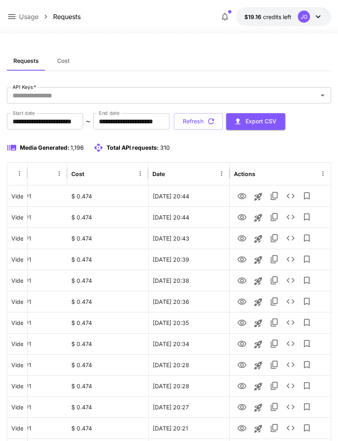
scroll to position [0, 41]
click at [242, 195] on icon "View" at bounding box center [242, 196] width 10 height 10
click at [243, 212] on icon "View" at bounding box center [242, 217] width 10 height 10
click at [247, 238] on icon "View" at bounding box center [242, 239] width 10 height 10
click at [223, 121] on button "Refresh" at bounding box center [198, 121] width 49 height 17
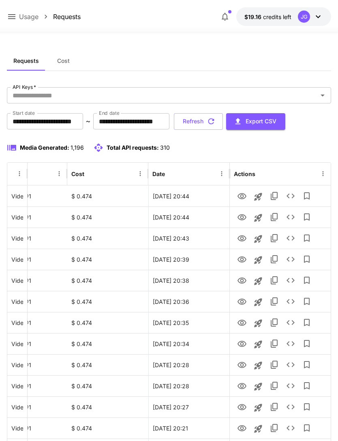
click at [11, 17] on icon at bounding box center [11, 16] width 7 height 5
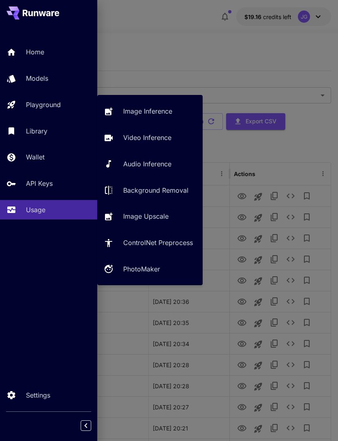
click at [58, 105] on p "Playground" at bounding box center [43, 105] width 35 height 10
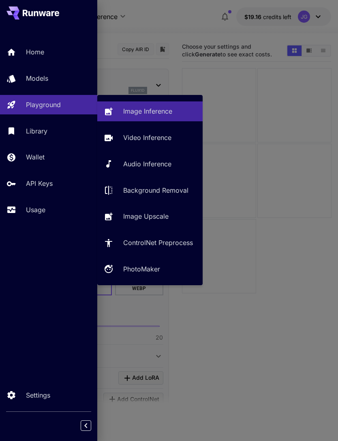
click at [156, 137] on p "Video Inference" at bounding box center [147, 138] width 48 height 10
type input "**********"
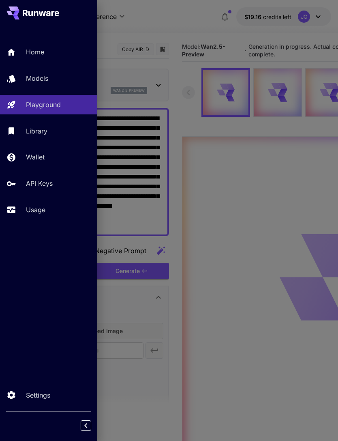
type input "*"
click at [194, 21] on div at bounding box center [169, 220] width 338 height 441
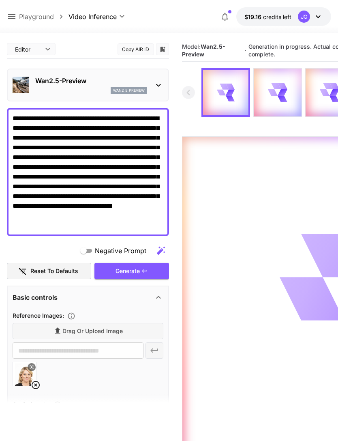
click at [13, 16] on icon at bounding box center [12, 17] width 10 height 10
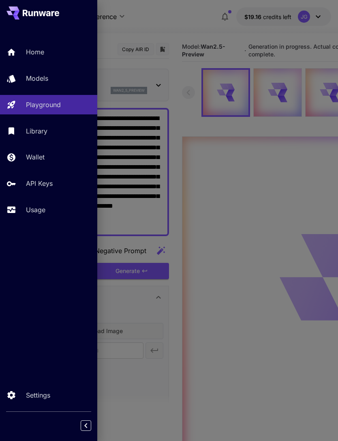
click at [41, 210] on p "Usage" at bounding box center [35, 210] width 19 height 10
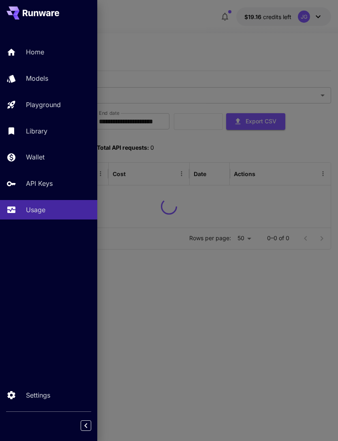
click at [192, 36] on div at bounding box center [169, 220] width 338 height 441
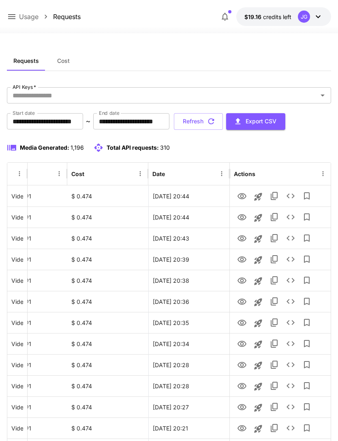
scroll to position [0, 41]
click at [223, 122] on button "Refresh" at bounding box center [198, 121] width 49 height 17
click at [244, 261] on icon "View" at bounding box center [242, 260] width 10 height 10
click at [243, 284] on icon "View" at bounding box center [242, 281] width 10 height 10
click at [242, 304] on icon "View" at bounding box center [242, 301] width 9 height 6
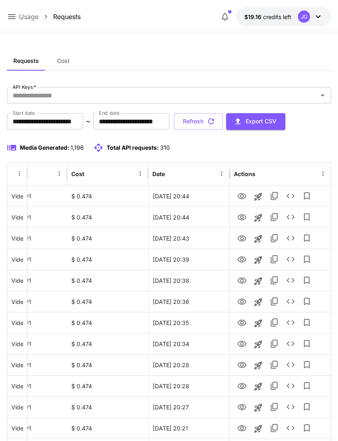
click at [223, 122] on button "Refresh" at bounding box center [198, 121] width 49 height 17
click at [242, 344] on icon "View" at bounding box center [242, 344] width 10 height 10
click at [241, 322] on icon "View" at bounding box center [242, 322] width 9 height 6
click at [223, 124] on button "Refresh" at bounding box center [198, 121] width 49 height 17
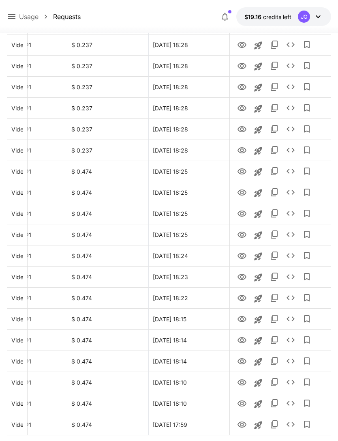
scroll to position [819, 0]
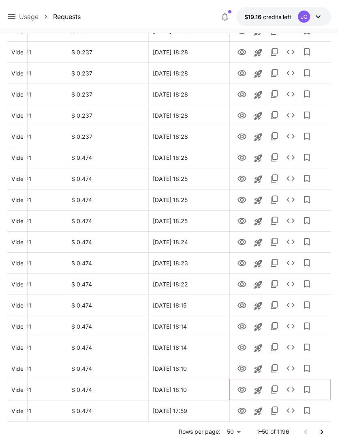
click at [243, 391] on icon "View" at bounding box center [242, 390] width 10 height 10
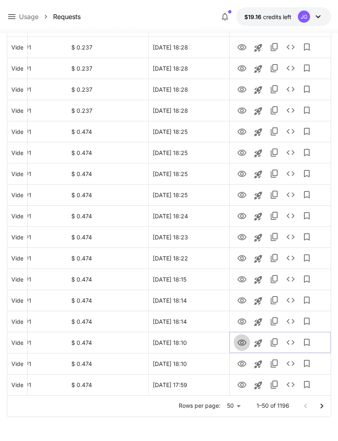
click at [243, 342] on icon "View" at bounding box center [242, 342] width 9 height 6
click at [242, 363] on icon "View" at bounding box center [242, 364] width 10 height 10
click at [244, 339] on icon "View" at bounding box center [242, 343] width 10 height 10
click at [244, 322] on icon "View" at bounding box center [242, 322] width 10 height 10
click at [242, 301] on icon "View" at bounding box center [242, 300] width 9 height 6
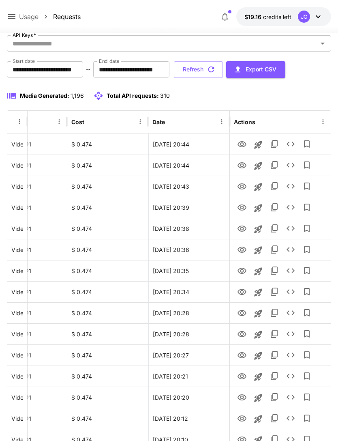
scroll to position [0, 0]
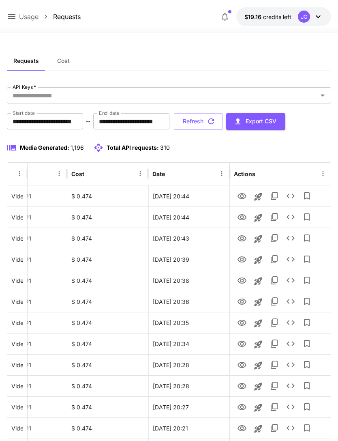
click at [216, 122] on icon "button" at bounding box center [211, 121] width 9 height 9
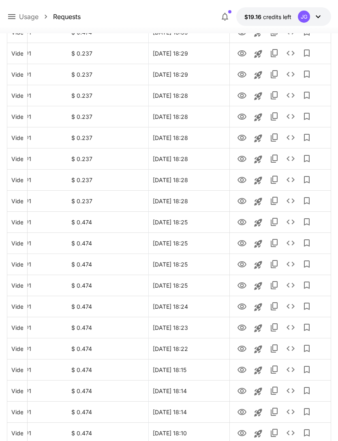
scroll to position [819, 0]
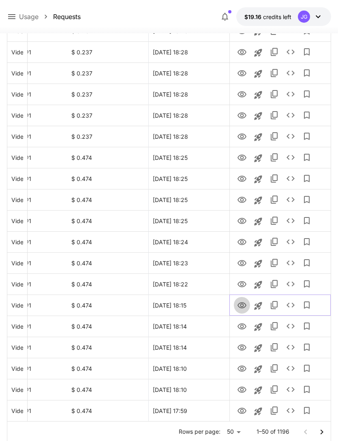
click at [243, 305] on icon "View" at bounding box center [242, 305] width 9 height 6
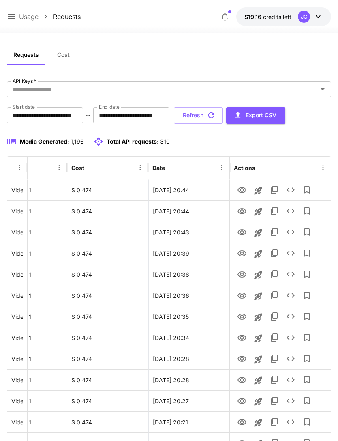
scroll to position [0, 0]
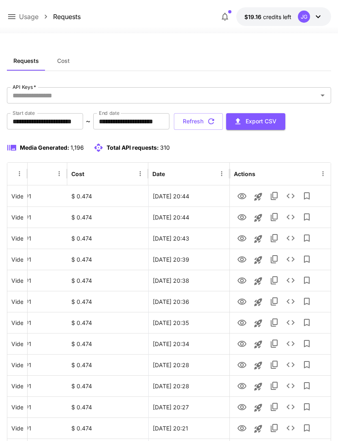
click at [223, 122] on button "Refresh" at bounding box center [198, 121] width 49 height 17
click at [223, 124] on button "Refresh" at bounding box center [198, 121] width 49 height 17
click at [216, 122] on icon "button" at bounding box center [211, 121] width 9 height 9
click at [216, 118] on icon "button" at bounding box center [211, 121] width 9 height 9
click at [216, 122] on icon "button" at bounding box center [211, 121] width 9 height 9
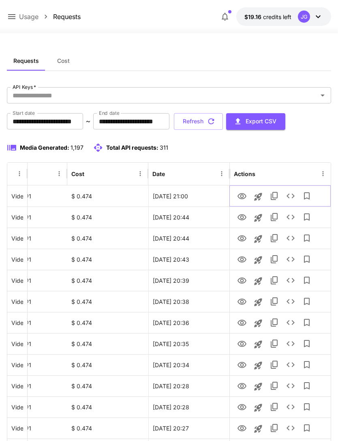
click at [242, 195] on icon "View" at bounding box center [242, 196] width 10 height 10
click at [12, 21] on icon at bounding box center [12, 17] width 10 height 10
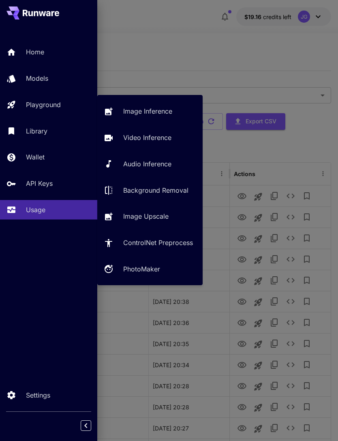
click at [149, 139] on p "Video Inference" at bounding box center [147, 138] width 48 height 10
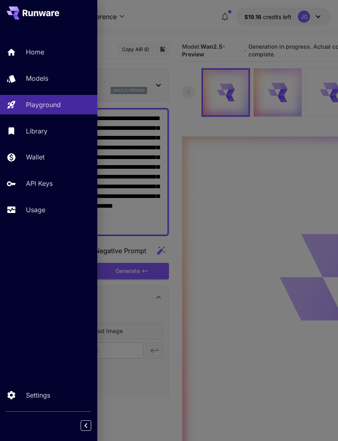
click at [180, 26] on div at bounding box center [169, 220] width 338 height 441
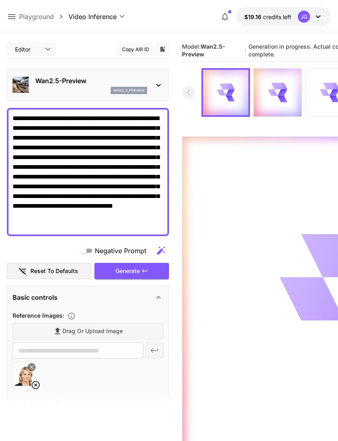
click at [35, 384] on icon at bounding box center [36, 385] width 8 height 8
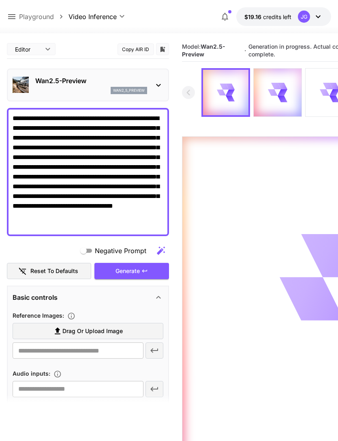
click at [102, 331] on span "Drag or upload image" at bounding box center [92, 331] width 60 height 10
click at [0, 0] on input "Drag or upload image" at bounding box center [0, 0] width 0 height 0
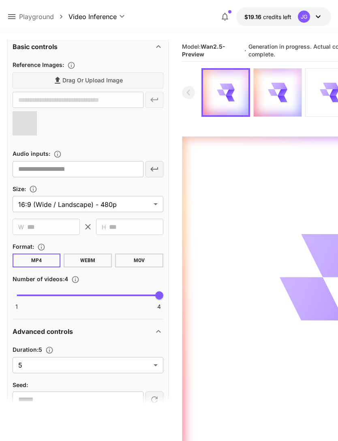
type input "**********"
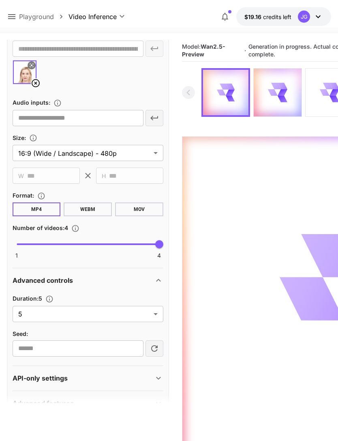
scroll to position [301, 0]
click at [154, 315] on body "**********" at bounding box center [169, 252] width 338 height 505
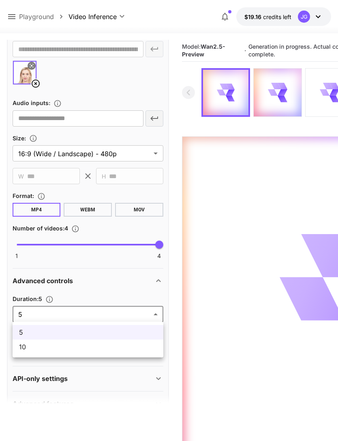
click at [123, 349] on span "10" at bounding box center [88, 347] width 138 height 10
type input "**"
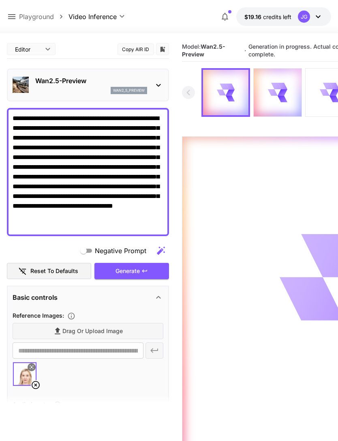
scroll to position [0, 0]
click at [16, 16] on icon at bounding box center [12, 17] width 10 height 10
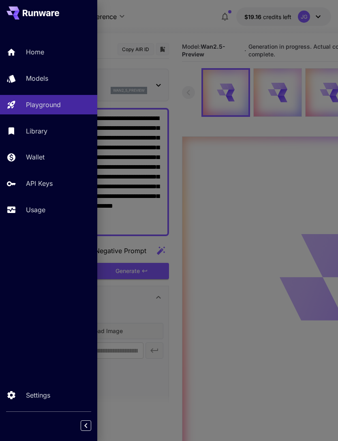
click at [35, 208] on p "Usage" at bounding box center [35, 210] width 19 height 10
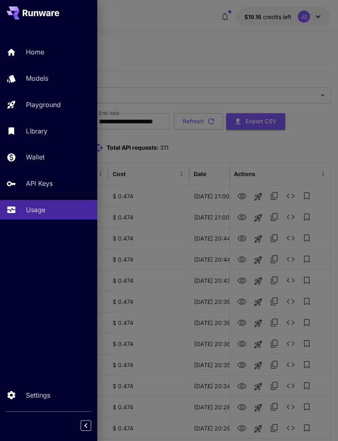
click at [178, 40] on div at bounding box center [169, 220] width 338 height 441
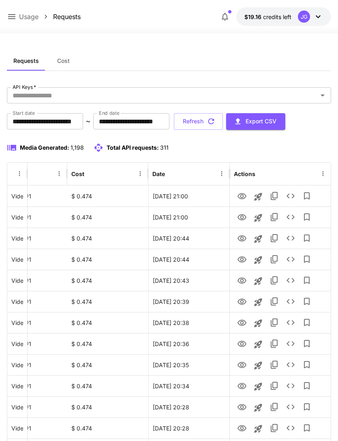
scroll to position [0, 41]
click at [241, 197] on icon "View" at bounding box center [242, 196] width 9 height 6
click at [223, 124] on button "Refresh" at bounding box center [198, 121] width 49 height 17
click at [242, 195] on icon "View" at bounding box center [242, 196] width 10 height 10
click at [223, 125] on button "Refresh" at bounding box center [198, 121] width 49 height 17
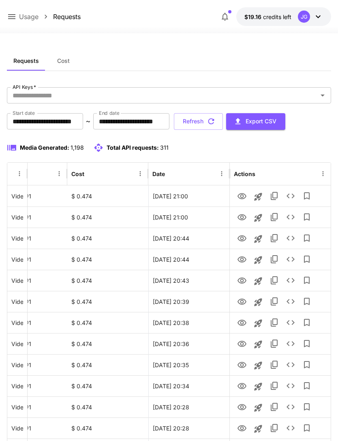
click at [223, 120] on button "Refresh" at bounding box center [198, 121] width 49 height 17
click at [243, 216] on icon "View" at bounding box center [242, 217] width 9 height 6
click at [223, 120] on button "Refresh" at bounding box center [198, 121] width 49 height 17
click at [216, 124] on icon "button" at bounding box center [211, 121] width 9 height 9
click at [216, 120] on icon "button" at bounding box center [211, 121] width 9 height 9
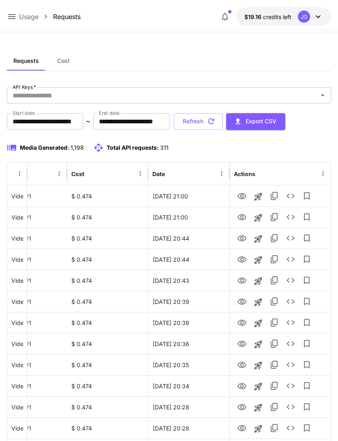
click at [223, 125] on button "Refresh" at bounding box center [198, 121] width 49 height 17
click at [223, 123] on button "Refresh" at bounding box center [198, 121] width 49 height 17
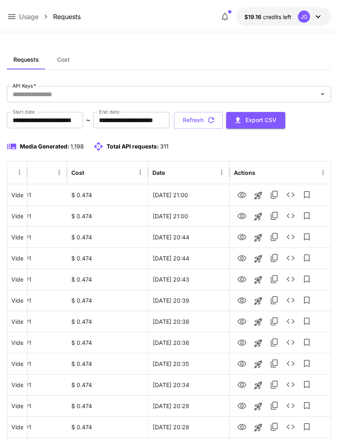
scroll to position [0, 0]
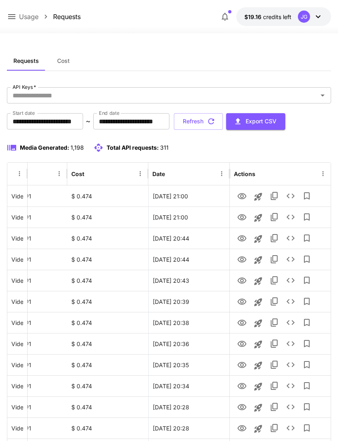
click at [223, 122] on button "Refresh" at bounding box center [198, 121] width 49 height 17
click at [216, 121] on icon "button" at bounding box center [211, 121] width 9 height 9
click at [223, 120] on button "Refresh" at bounding box center [198, 121] width 49 height 17
click at [223, 121] on button "Refresh" at bounding box center [198, 121] width 49 height 17
click at [223, 122] on button "Refresh" at bounding box center [198, 121] width 49 height 17
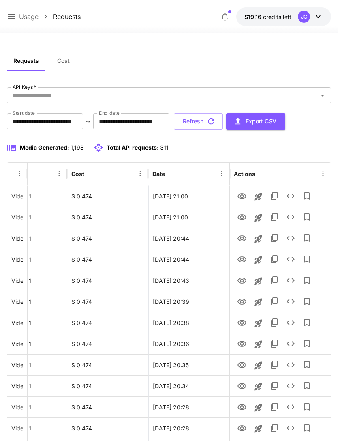
click at [216, 121] on icon "button" at bounding box center [211, 121] width 9 height 9
click at [223, 123] on button "Refresh" at bounding box center [198, 121] width 49 height 17
click at [223, 125] on button "Refresh" at bounding box center [198, 121] width 49 height 17
click at [223, 121] on button "Refresh" at bounding box center [198, 121] width 49 height 17
click at [223, 117] on button "Refresh" at bounding box center [198, 121] width 49 height 17
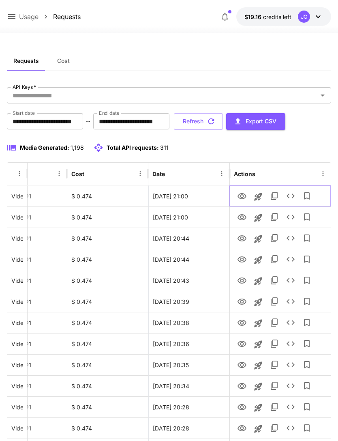
click at [243, 195] on icon "View" at bounding box center [242, 196] width 9 height 6
click at [223, 118] on button "Refresh" at bounding box center [198, 121] width 49 height 17
click at [242, 220] on icon "View" at bounding box center [242, 217] width 9 height 6
click at [216, 121] on icon "button" at bounding box center [211, 121] width 9 height 9
click at [242, 193] on icon "View" at bounding box center [242, 196] width 9 height 6
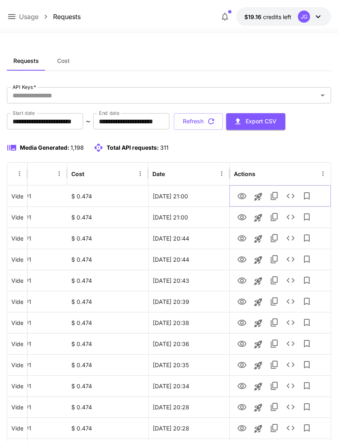
click at [242, 199] on icon "View" at bounding box center [242, 196] width 10 height 10
click at [223, 121] on button "Refresh" at bounding box center [198, 121] width 49 height 17
click at [241, 194] on icon "View" at bounding box center [242, 196] width 10 height 10
click at [240, 221] on icon "View" at bounding box center [242, 217] width 10 height 10
click at [223, 118] on button "Refresh" at bounding box center [198, 121] width 49 height 17
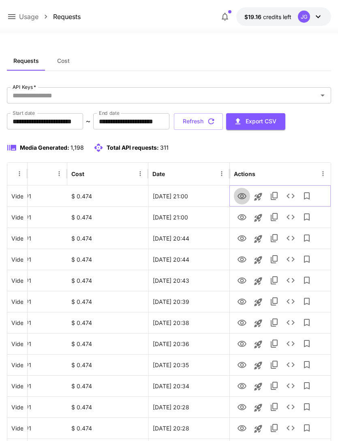
click at [243, 198] on icon "View" at bounding box center [242, 196] width 9 height 6
click at [223, 120] on button "Refresh" at bounding box center [198, 121] width 49 height 17
click at [223, 125] on button "Refresh" at bounding box center [198, 121] width 49 height 17
click at [223, 119] on button "Refresh" at bounding box center [198, 121] width 49 height 17
click at [223, 121] on button "Refresh" at bounding box center [198, 121] width 49 height 17
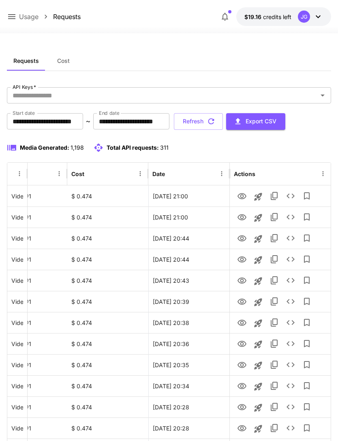
click at [223, 122] on button "Refresh" at bounding box center [198, 121] width 49 height 17
click at [216, 121] on icon "button" at bounding box center [211, 121] width 9 height 9
click at [223, 127] on button "Refresh" at bounding box center [198, 121] width 49 height 17
click at [244, 241] on icon "View" at bounding box center [242, 239] width 10 height 10
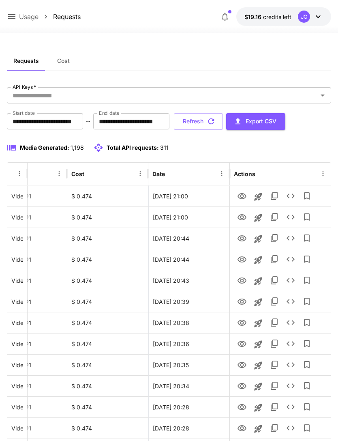
click at [223, 122] on button "Refresh" at bounding box center [198, 121] width 49 height 17
click at [223, 119] on button "Refresh" at bounding box center [198, 121] width 49 height 17
click at [223, 123] on button "Refresh" at bounding box center [198, 121] width 49 height 17
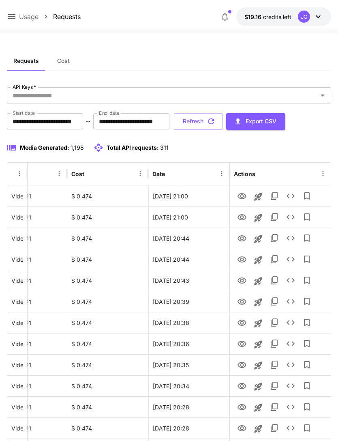
click at [223, 120] on button "Refresh" at bounding box center [198, 121] width 49 height 17
click at [223, 119] on button "Refresh" at bounding box center [198, 121] width 49 height 17
click at [223, 127] on button "Refresh" at bounding box center [198, 121] width 49 height 17
click at [13, 16] on icon at bounding box center [12, 17] width 10 height 10
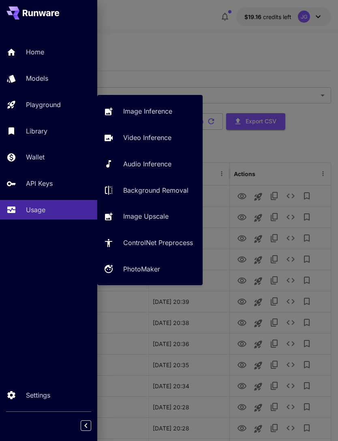
click at [151, 137] on p "Video Inference" at bounding box center [147, 138] width 48 height 10
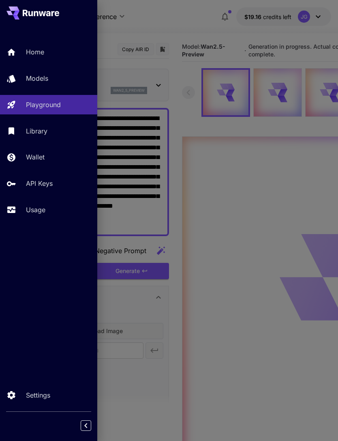
type input "*"
click at [184, 27] on div at bounding box center [169, 220] width 338 height 441
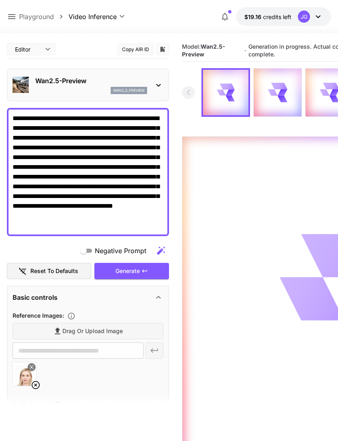
click at [12, 16] on icon at bounding box center [12, 17] width 10 height 10
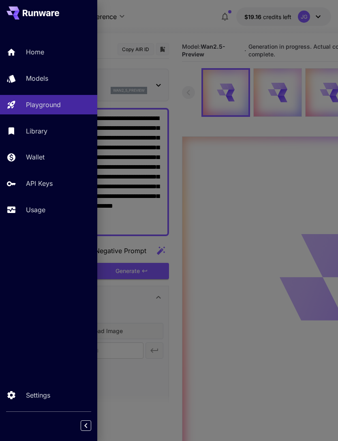
click at [37, 211] on p "Usage" at bounding box center [35, 210] width 19 height 10
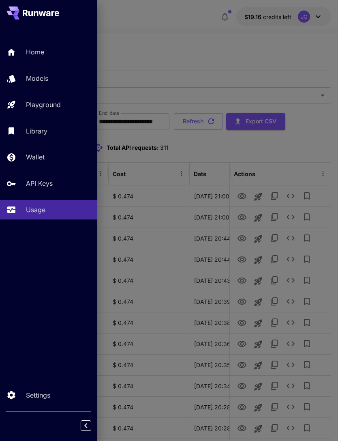
click at [213, 55] on div at bounding box center [169, 220] width 338 height 441
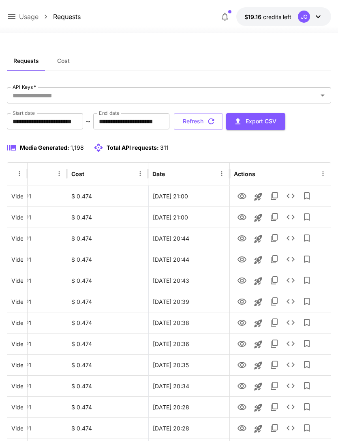
scroll to position [0, 41]
click at [223, 122] on button "Refresh" at bounding box center [198, 121] width 49 height 17
click at [242, 220] on icon "View" at bounding box center [242, 217] width 9 height 6
click at [223, 123] on button "Refresh" at bounding box center [198, 121] width 49 height 17
click at [244, 193] on icon "View" at bounding box center [242, 196] width 9 height 6
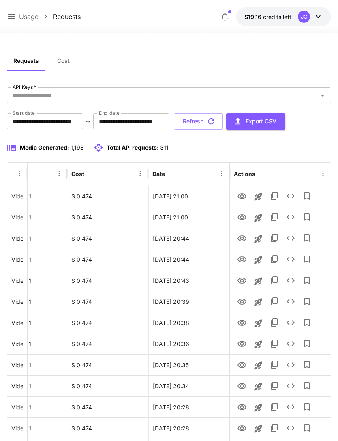
click at [223, 118] on button "Refresh" at bounding box center [198, 121] width 49 height 17
click at [223, 123] on button "Refresh" at bounding box center [198, 121] width 49 height 17
click at [223, 125] on button "Refresh" at bounding box center [198, 121] width 49 height 17
click at [223, 123] on button "Refresh" at bounding box center [198, 121] width 49 height 17
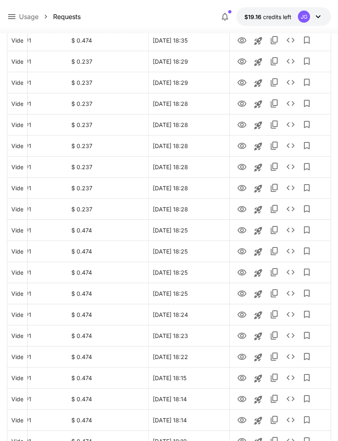
scroll to position [819, 0]
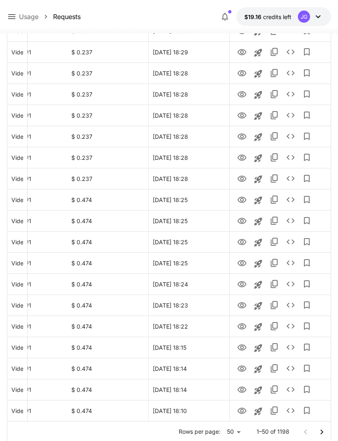
click at [323, 432] on icon "Go to next page" at bounding box center [322, 432] width 10 height 10
click at [303, 434] on icon "Go to previous page" at bounding box center [306, 432] width 10 height 10
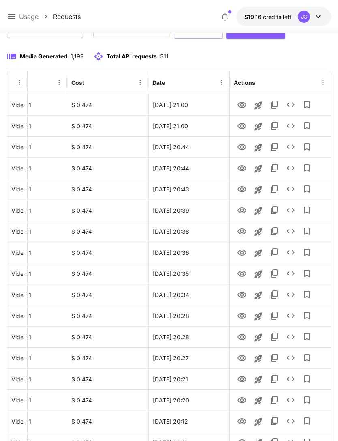
scroll to position [0, 0]
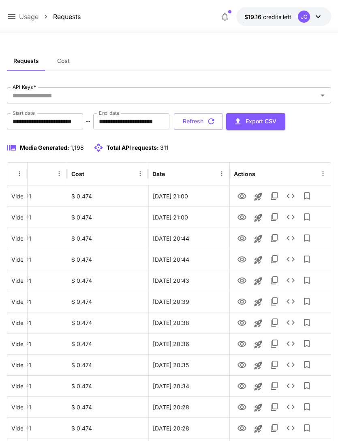
click at [223, 121] on button "Refresh" at bounding box center [198, 121] width 49 height 17
click at [216, 123] on icon "button" at bounding box center [211, 121] width 9 height 9
click at [11, 19] on icon at bounding box center [12, 17] width 10 height 10
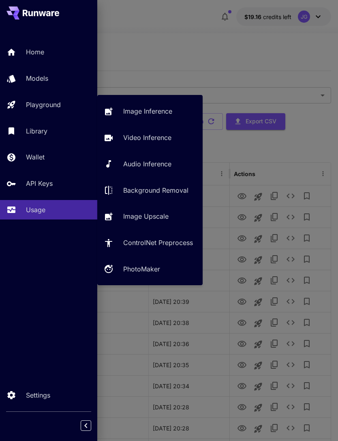
click at [142, 141] on p "Video Inference" at bounding box center [147, 138] width 48 height 10
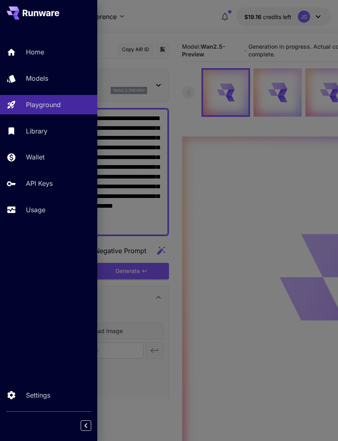
click at [174, 29] on div at bounding box center [169, 220] width 338 height 441
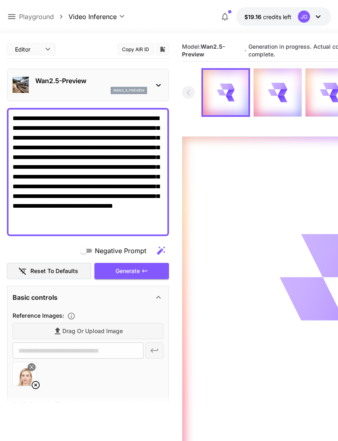
click at [280, 95] on icon at bounding box center [282, 99] width 11 height 8
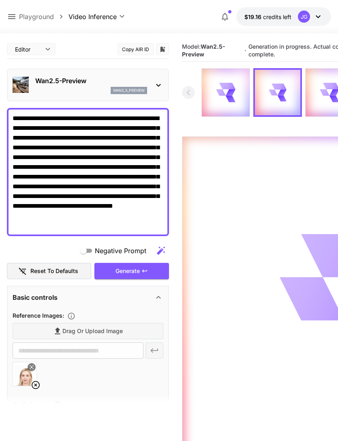
click at [231, 93] on icon at bounding box center [231, 92] width 10 height 6
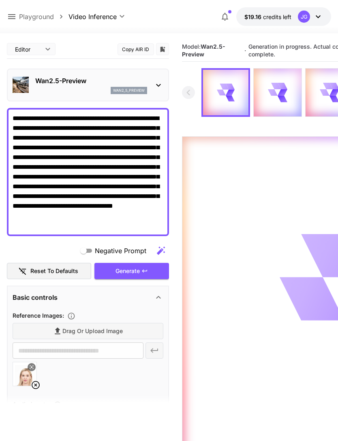
click at [13, 15] on icon at bounding box center [11, 16] width 7 height 5
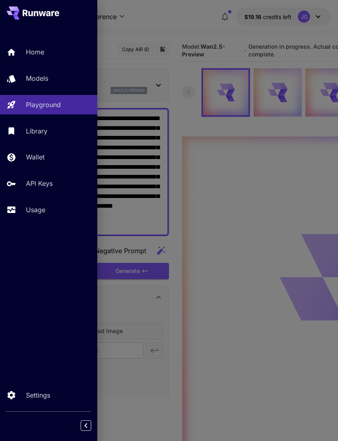
click at [42, 212] on p "Usage" at bounding box center [35, 210] width 19 height 10
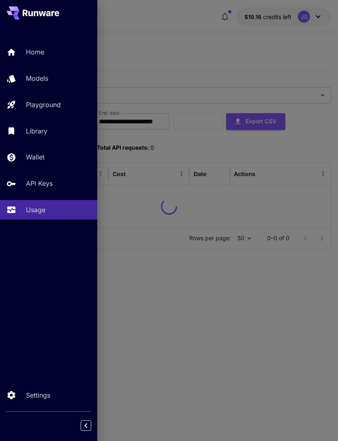
click at [195, 46] on div at bounding box center [169, 220] width 338 height 441
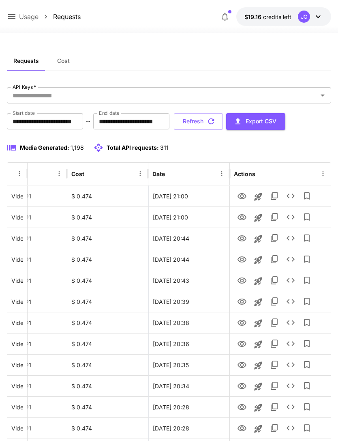
scroll to position [0, 41]
click at [223, 126] on button "Refresh" at bounding box center [198, 121] width 49 height 17
click at [223, 129] on button "Refresh" at bounding box center [198, 121] width 49 height 17
click at [243, 219] on icon "View" at bounding box center [242, 217] width 10 height 10
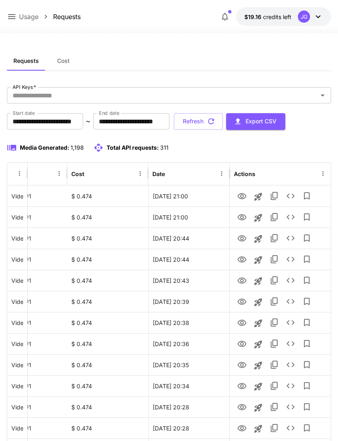
click at [223, 122] on button "Refresh" at bounding box center [198, 121] width 49 height 17
click at [241, 219] on icon "View" at bounding box center [242, 217] width 9 height 6
click at [13, 17] on icon at bounding box center [11, 16] width 7 height 5
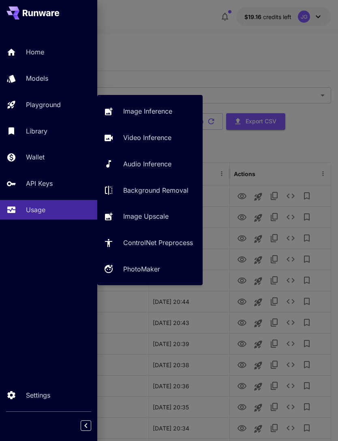
click at [147, 141] on p "Video Inference" at bounding box center [147, 138] width 48 height 10
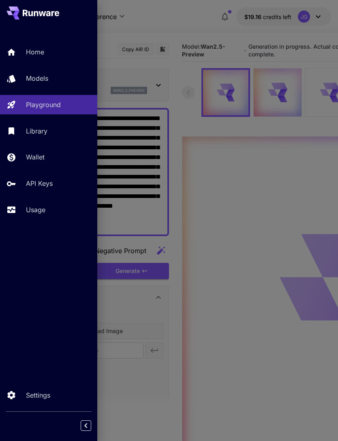
click at [179, 21] on div at bounding box center [169, 220] width 338 height 441
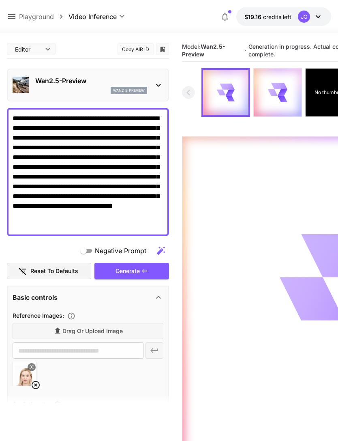
click at [37, 384] on icon at bounding box center [36, 385] width 10 height 10
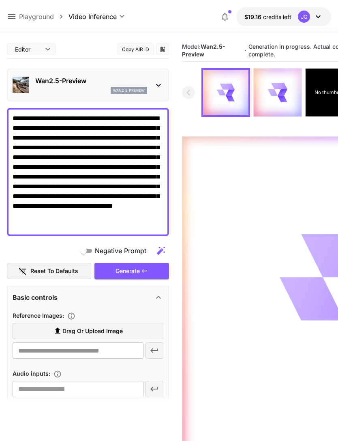
click at [91, 331] on span "Drag or upload image" at bounding box center [92, 331] width 60 height 10
click at [0, 0] on input "Drag or upload image" at bounding box center [0, 0] width 0 height 0
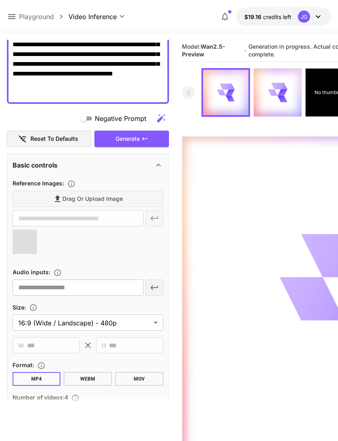
type input "**********"
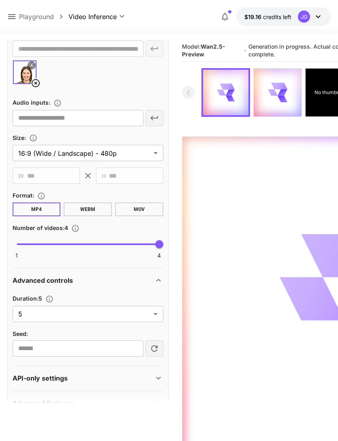
scroll to position [301, 0]
click at [152, 318] on body "**********" at bounding box center [169, 252] width 338 height 505
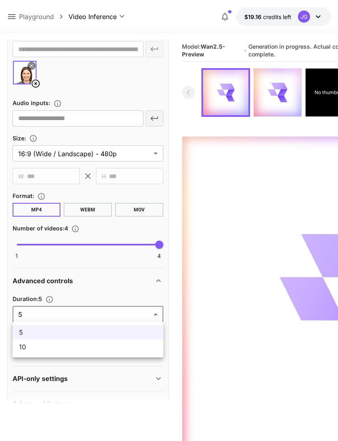
click at [128, 352] on li "10" at bounding box center [88, 346] width 151 height 15
type input "**"
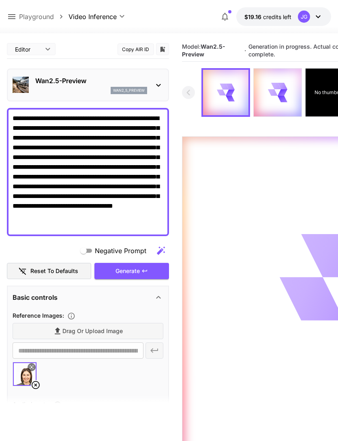
scroll to position [0, 0]
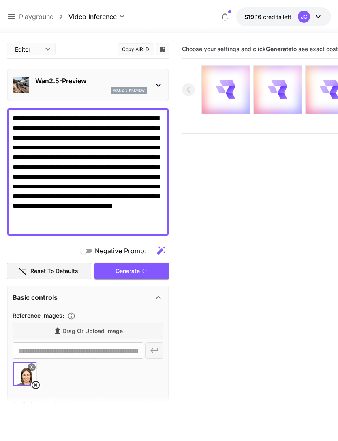
click at [13, 21] on icon at bounding box center [12, 17] width 10 height 10
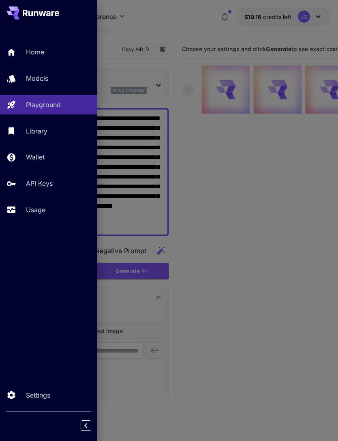
click at [37, 212] on p "Usage" at bounding box center [35, 210] width 19 height 10
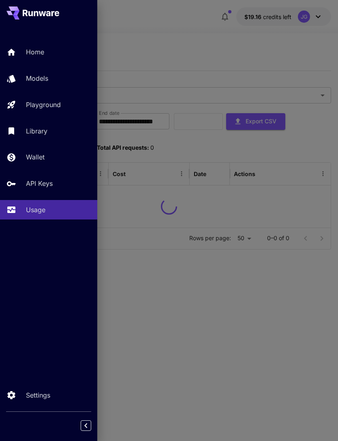
click at [200, 28] on div at bounding box center [169, 220] width 338 height 441
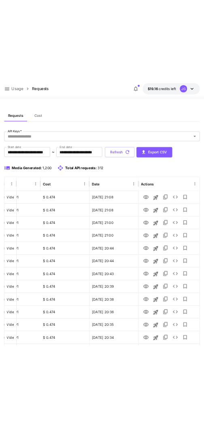
scroll to position [0, 41]
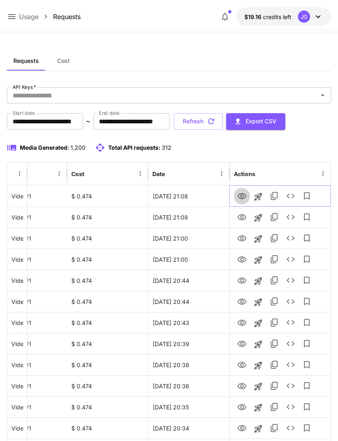
click at [243, 193] on icon "View" at bounding box center [242, 196] width 9 height 6
